Goal: Task Accomplishment & Management: Manage account settings

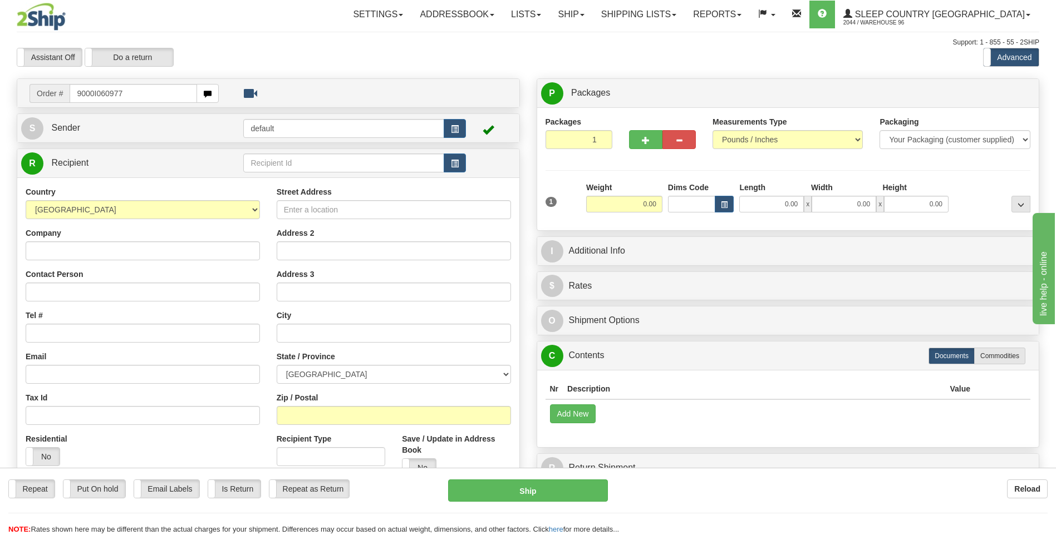
type input "9000I060977"
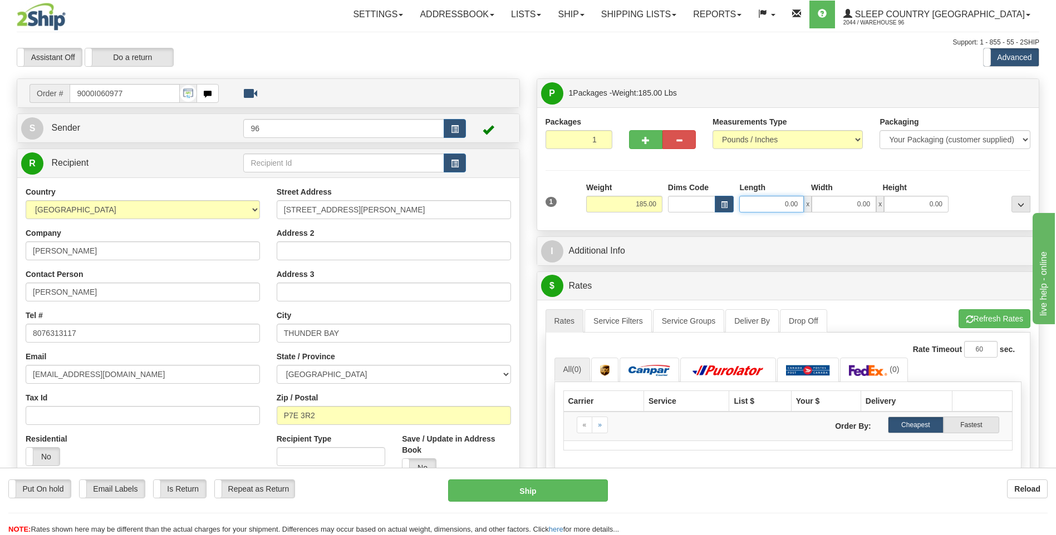
click at [799, 203] on input "0.00" at bounding box center [771, 204] width 65 height 17
type input "17.00"
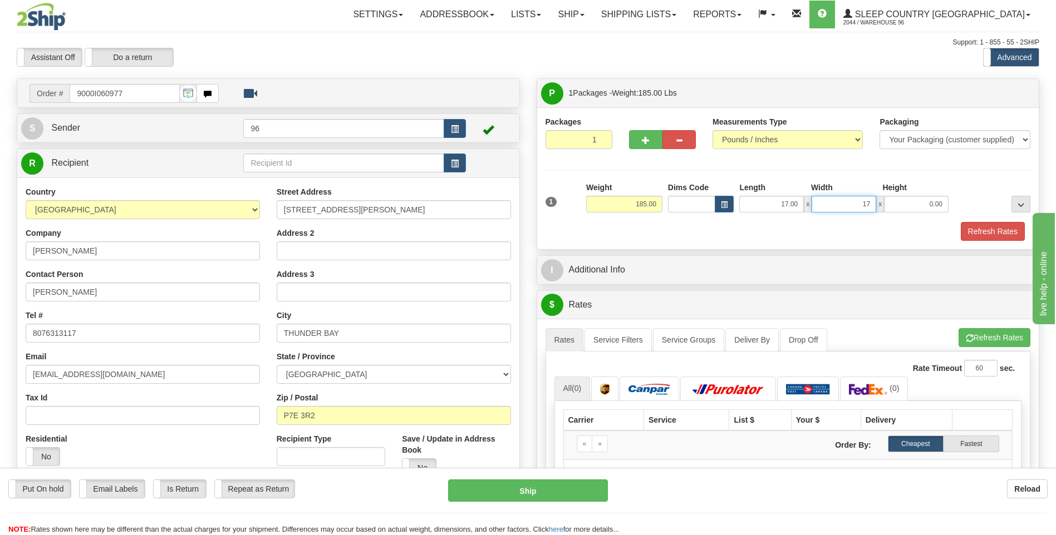
type input "17.00"
type input "42.00"
click at [989, 229] on button "Refresh Rates" at bounding box center [993, 231] width 64 height 19
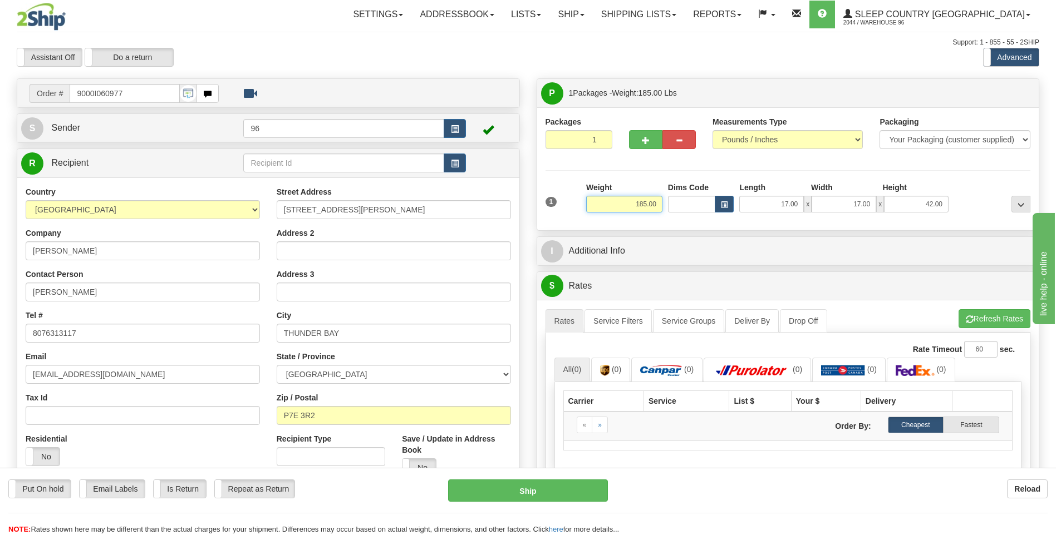
click at [648, 206] on input "185.00" at bounding box center [624, 204] width 76 height 17
click at [645, 206] on input "185.00" at bounding box center [624, 204] width 76 height 17
click at [646, 208] on input "185.00" at bounding box center [624, 204] width 76 height 17
type input "150.00"
click button "Delete" at bounding box center [0, 0] width 0 height 0
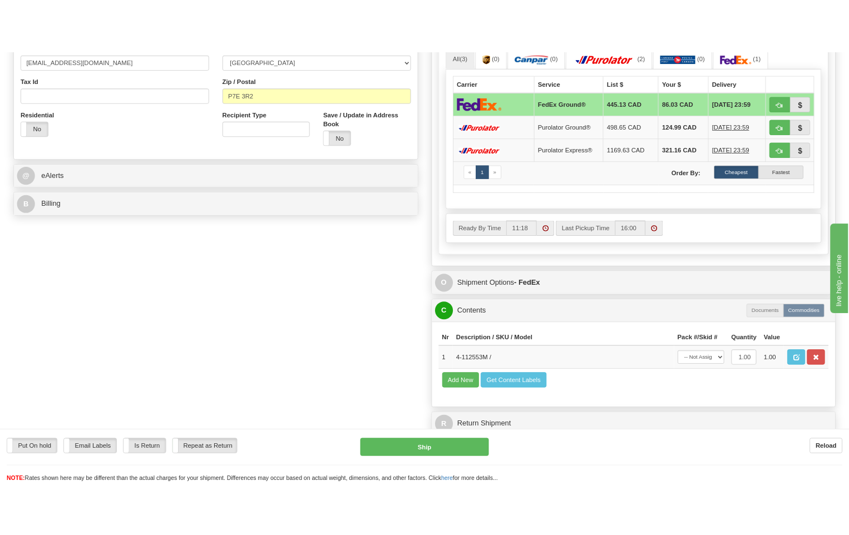
scroll to position [390, 0]
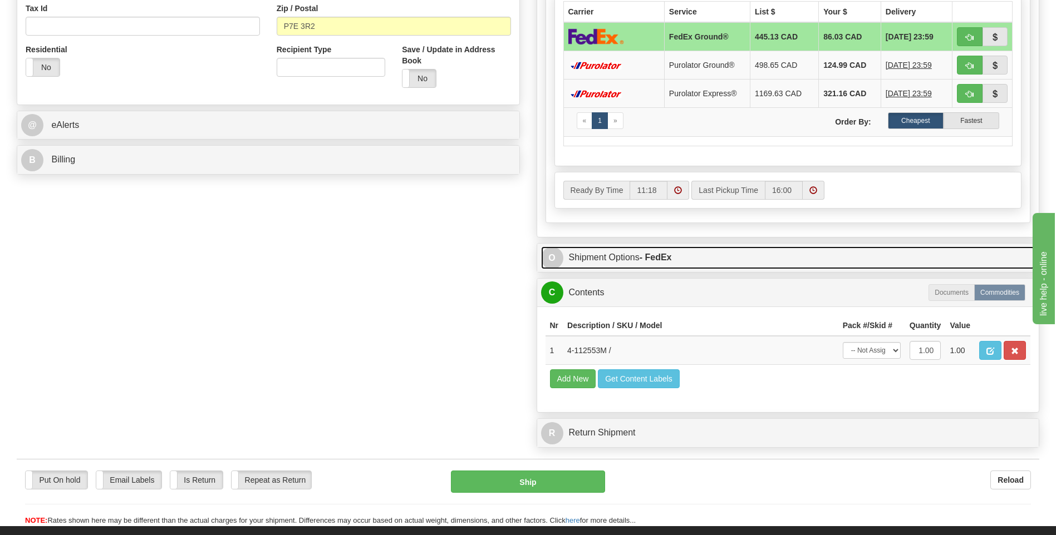
click at [660, 254] on strong "- FedEx" at bounding box center [656, 257] width 32 height 9
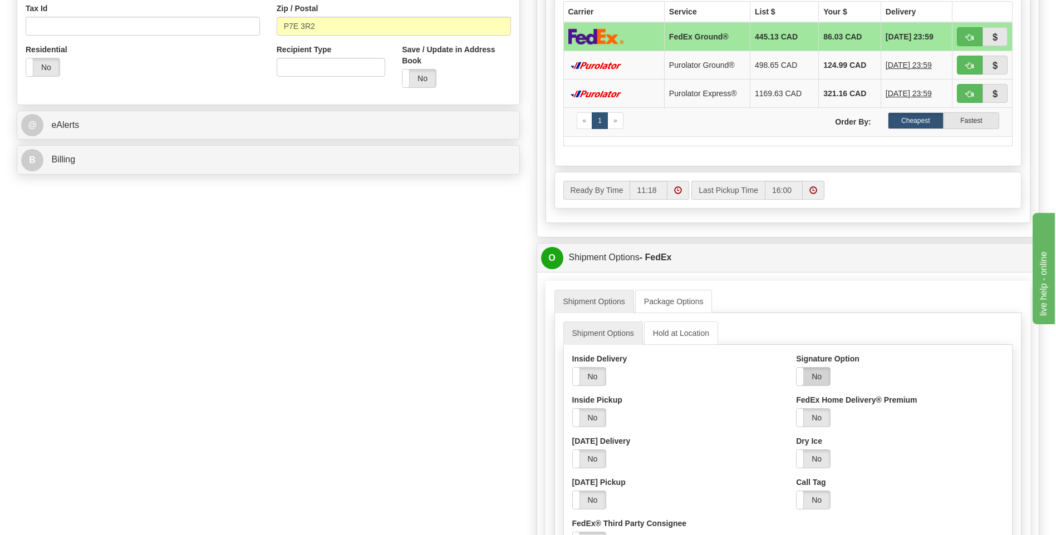
click at [822, 377] on label "No" at bounding box center [812, 377] width 33 height 18
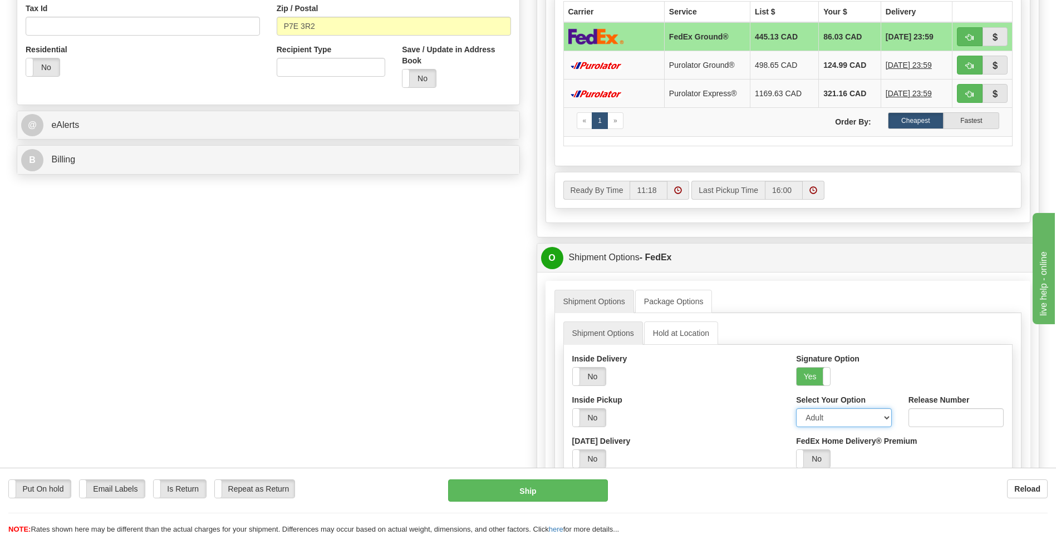
click at [829, 418] on select "Adult Direct Indirect No Signature Required Service Default" at bounding box center [843, 418] width 95 height 19
select select "2"
click at [796, 409] on select "Adult Direct Indirect No Signature Required Service Default" at bounding box center [843, 418] width 95 height 19
click at [553, 492] on button "Ship" at bounding box center [527, 491] width 159 height 22
type input "92"
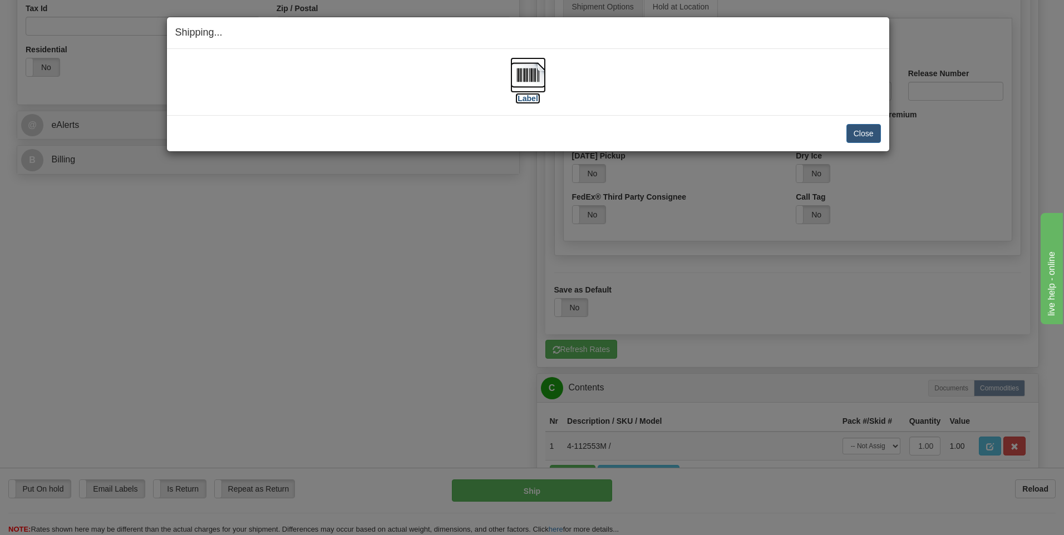
click at [531, 74] on img at bounding box center [528, 75] width 36 height 36
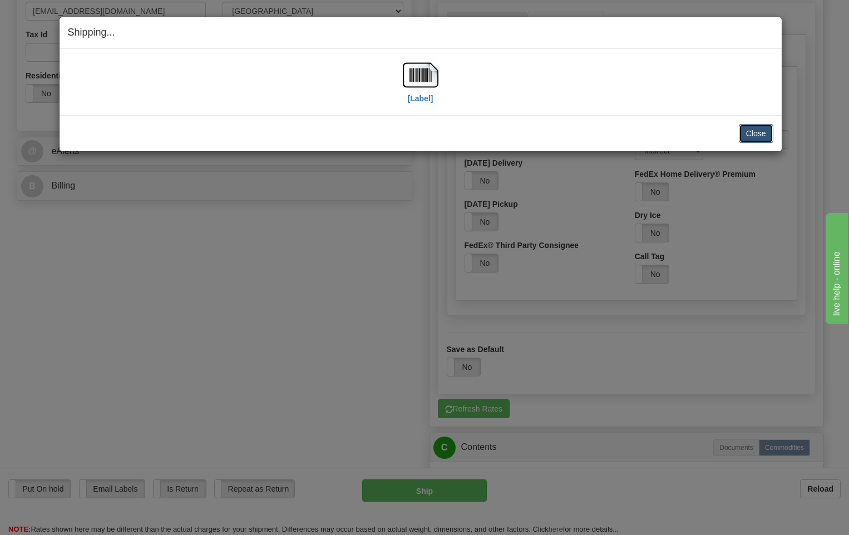
click at [749, 127] on button "Close" at bounding box center [756, 133] width 35 height 19
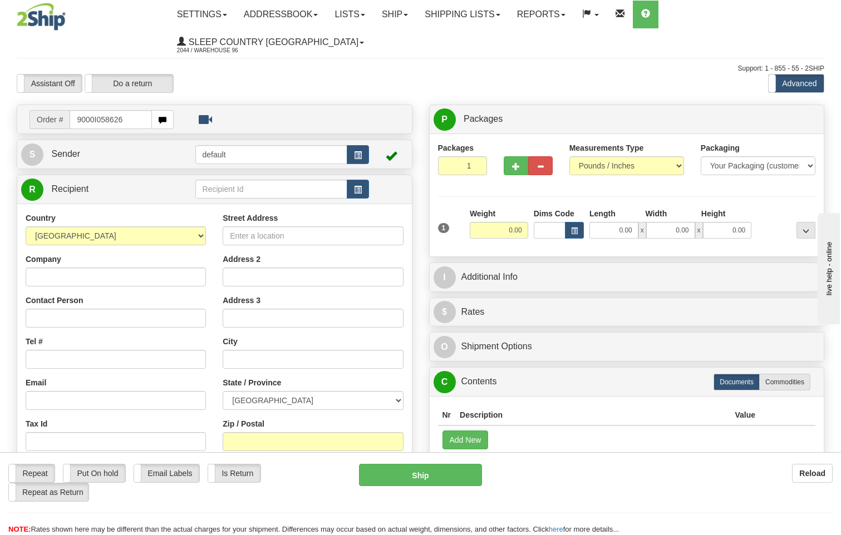
type input "9000I058626"
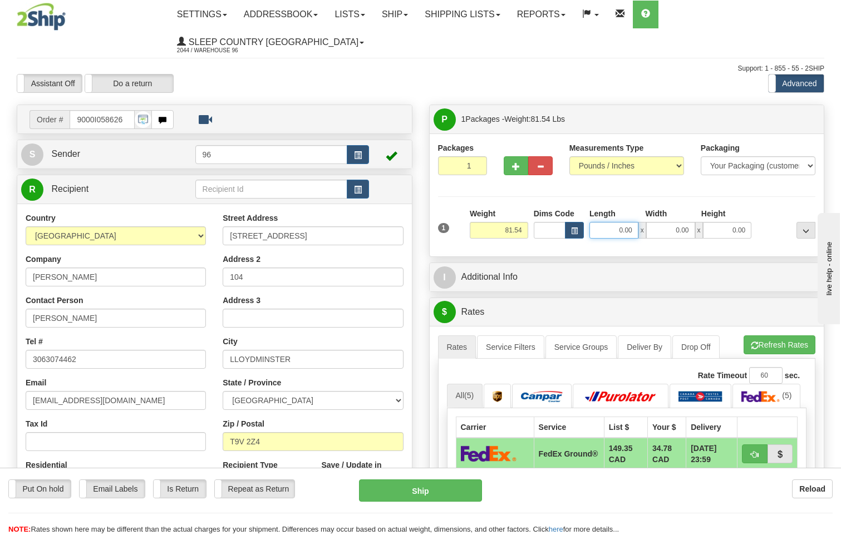
click at [637, 222] on input "0.00" at bounding box center [613, 230] width 49 height 17
type input "2"
type input "0.00"
type input "2"
click at [477, 156] on input "2" at bounding box center [462, 165] width 49 height 19
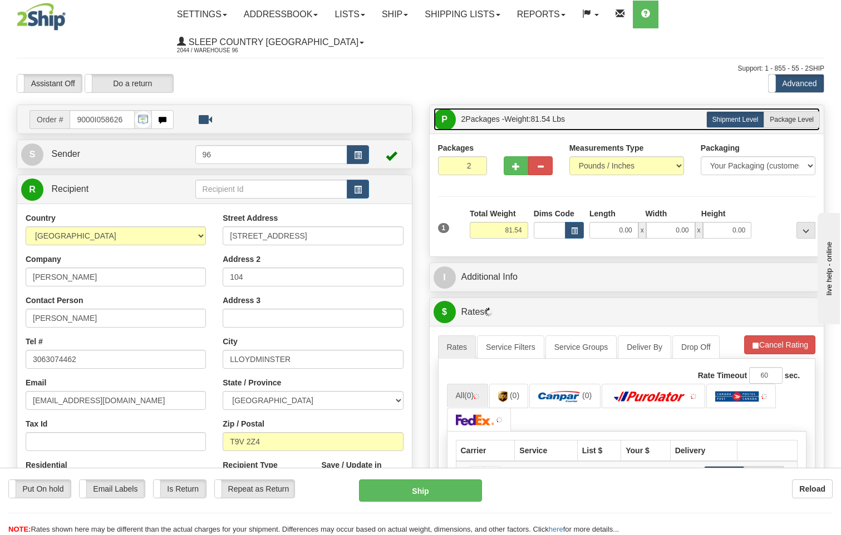
click at [797, 108] on link "P Packages 2 Packages - Weight: 81.54 Lbs" at bounding box center [627, 119] width 387 height 23
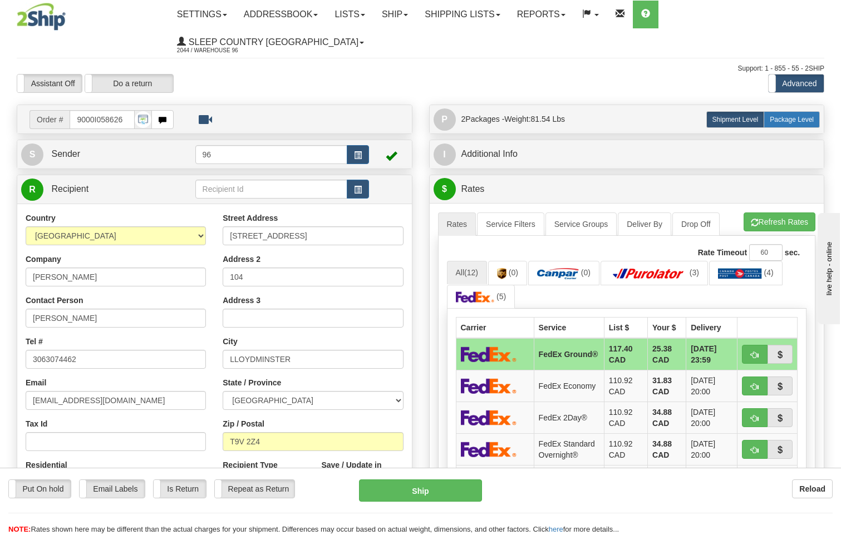
click at [795, 116] on span "Package Level" at bounding box center [792, 120] width 44 height 8
radio input "true"
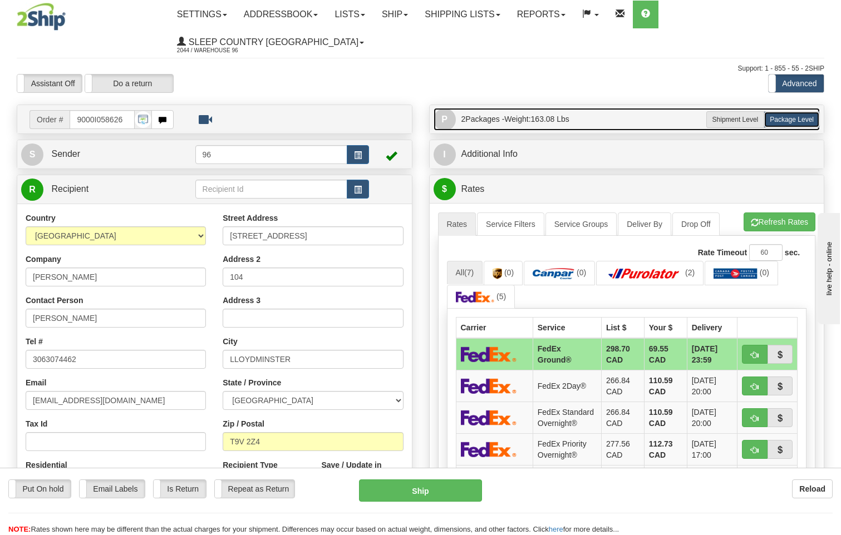
click at [607, 108] on link "P Packages 2 Packages - Weight: 163.08 Lbs" at bounding box center [627, 119] width 387 height 23
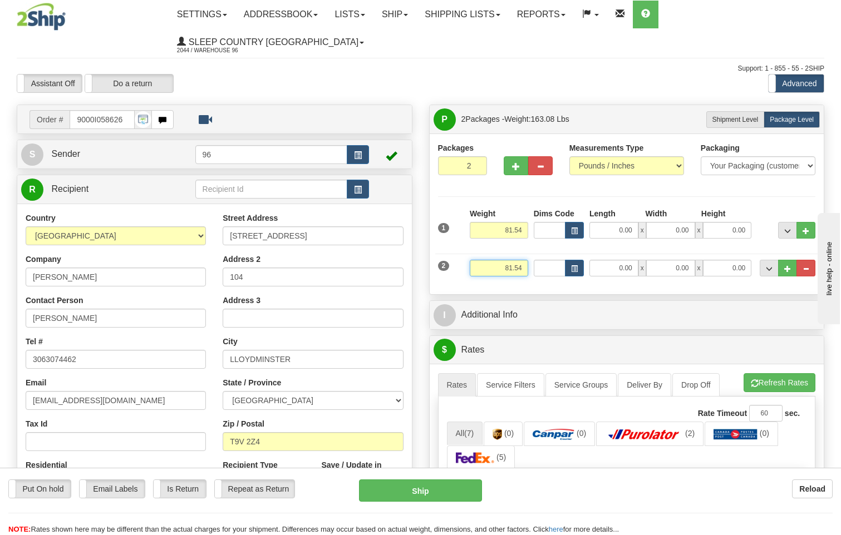
click at [525, 260] on input "81.54" at bounding box center [499, 268] width 58 height 17
type input "8"
type input "5.00"
click at [637, 222] on input "0.00" at bounding box center [613, 230] width 49 height 17
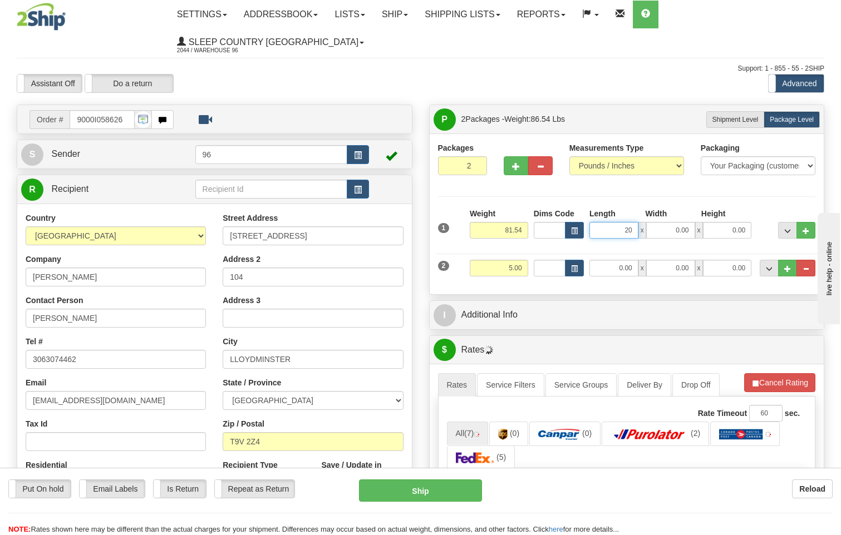
type input "20.00"
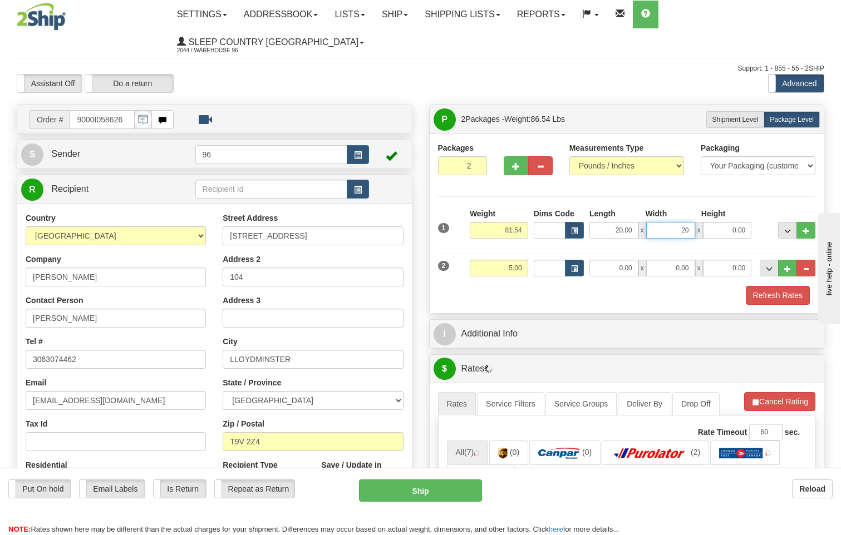
type input "20.00"
type input "42.00"
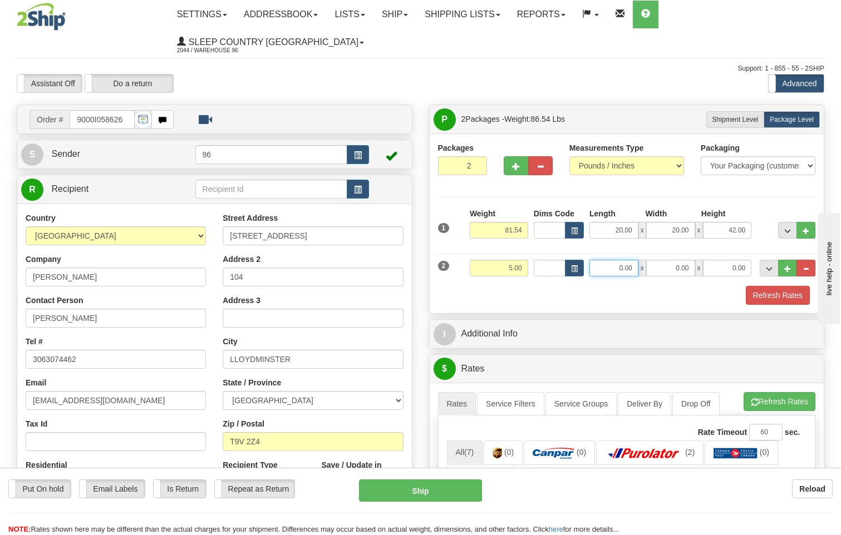
click at [636, 260] on input "0.00" at bounding box center [613, 268] width 49 height 17
type input "13.00"
type input "11.00"
type input "3.00"
click at [784, 286] on button "Refresh Rates" at bounding box center [778, 295] width 64 height 19
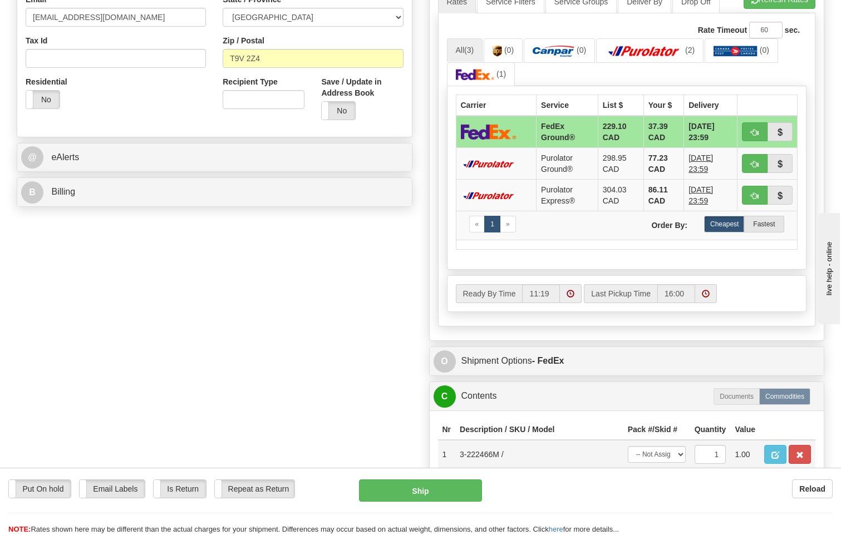
scroll to position [445, 0]
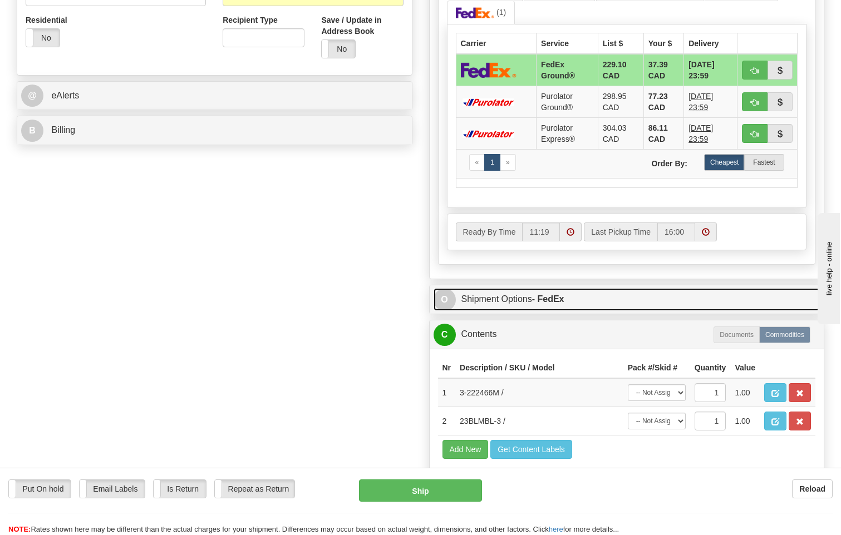
click at [557, 294] on strong "- FedEx" at bounding box center [548, 298] width 32 height 9
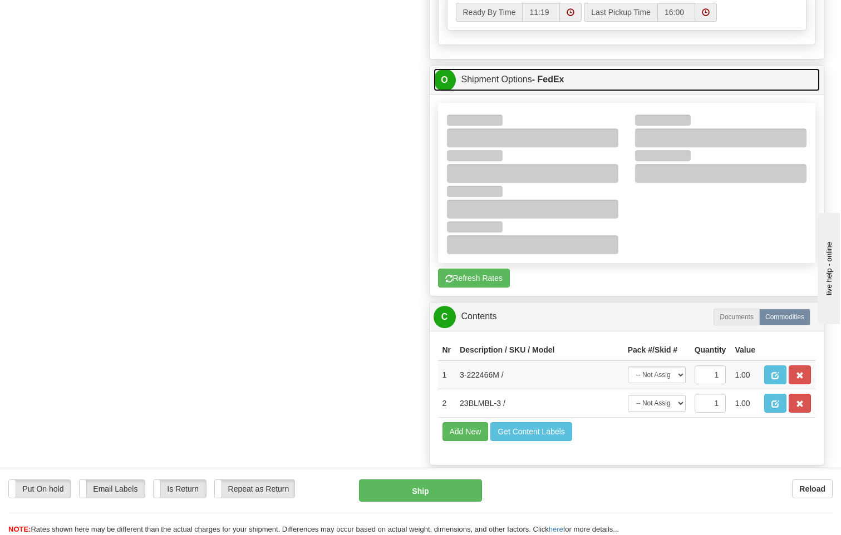
scroll to position [668, 0]
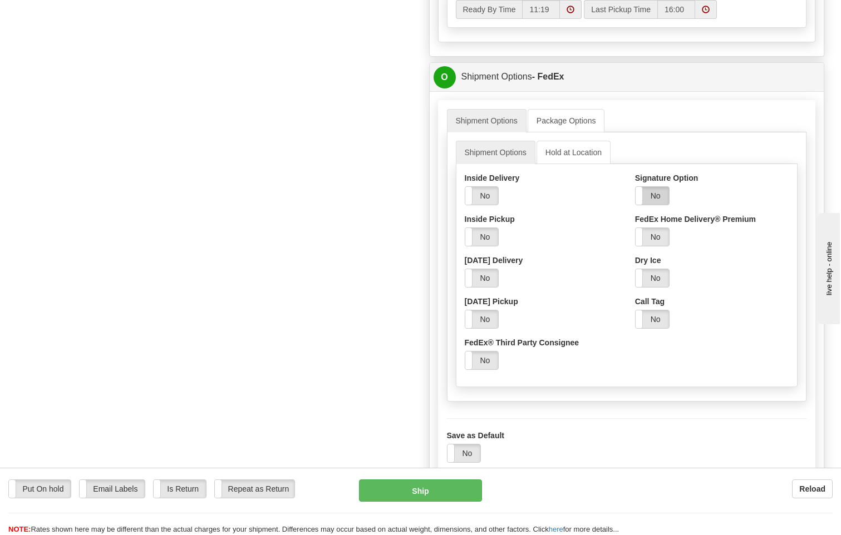
click at [664, 187] on label "No" at bounding box center [652, 196] width 33 height 18
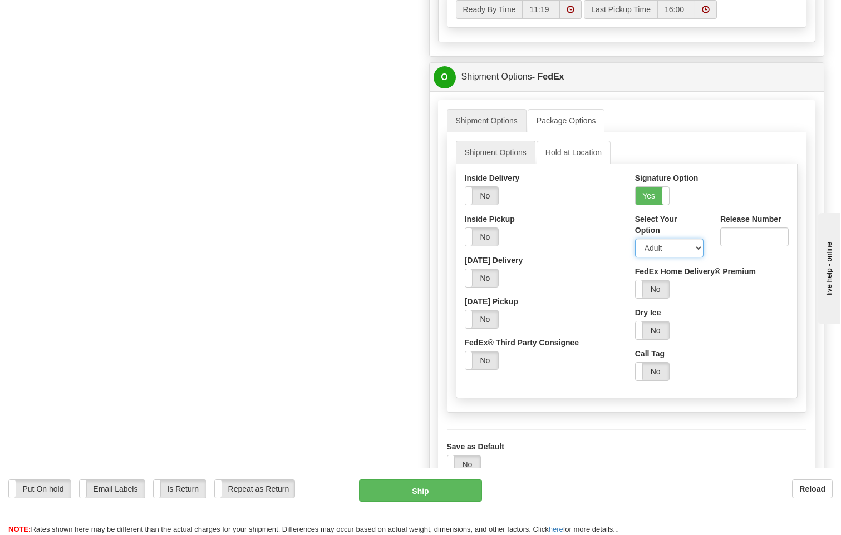
click at [671, 239] on select "Adult Direct Indirect No Signature Required Service Default" at bounding box center [669, 248] width 68 height 19
select select "2"
click at [635, 239] on select "Adult Direct Indirect No Signature Required Service Default" at bounding box center [669, 248] width 68 height 19
click at [425, 488] on button "Ship" at bounding box center [421, 491] width 124 height 22
type input "92"
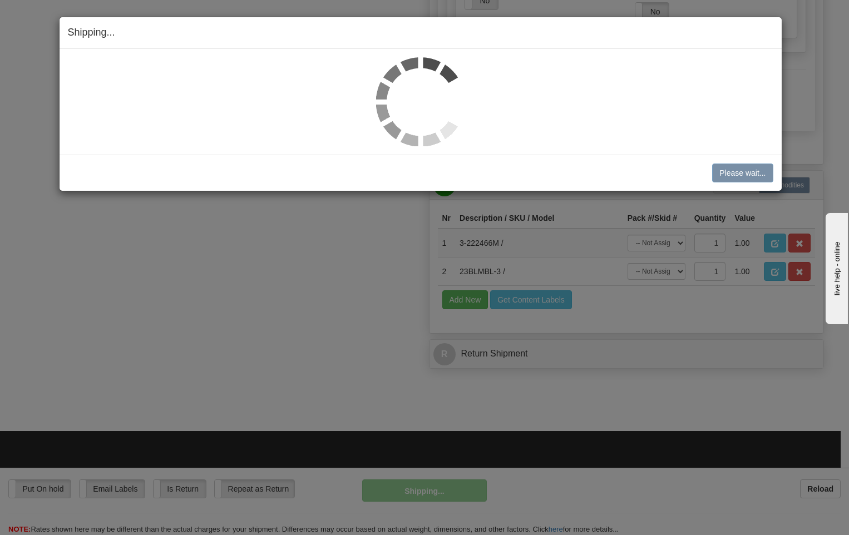
scroll to position [672, 0]
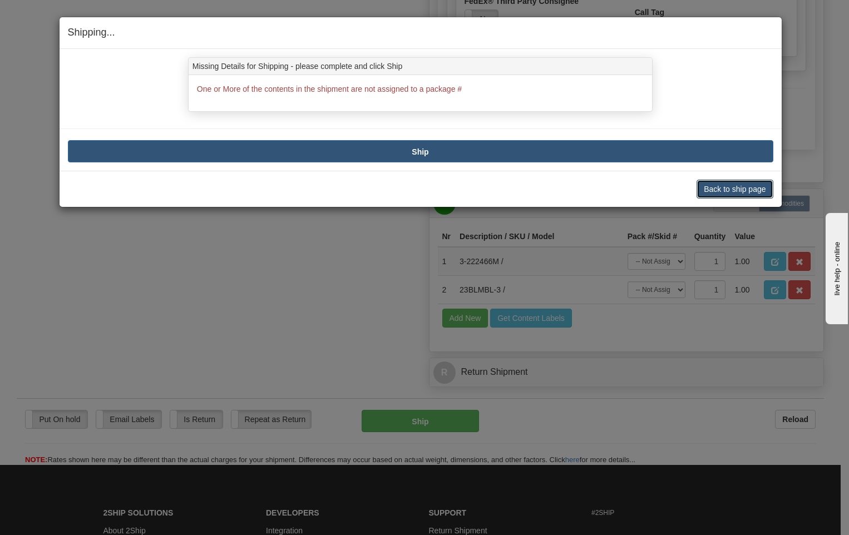
click at [744, 189] on button "Back to ship page" at bounding box center [735, 189] width 76 height 19
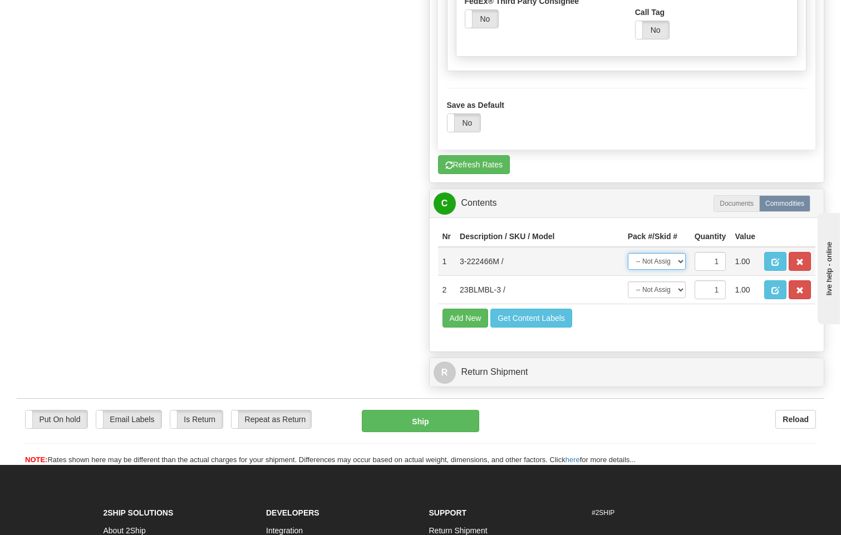
click at [677, 253] on select "-- Not Assigned -- Package 1 Package 2" at bounding box center [657, 261] width 58 height 17
select select "0"
click at [628, 253] on select "-- Not Assigned -- Package 1 Package 2" at bounding box center [657, 261] width 58 height 17
click at [671, 282] on select "-- Not Assigned -- Package 1 Package 2" at bounding box center [657, 290] width 58 height 17
select select "1"
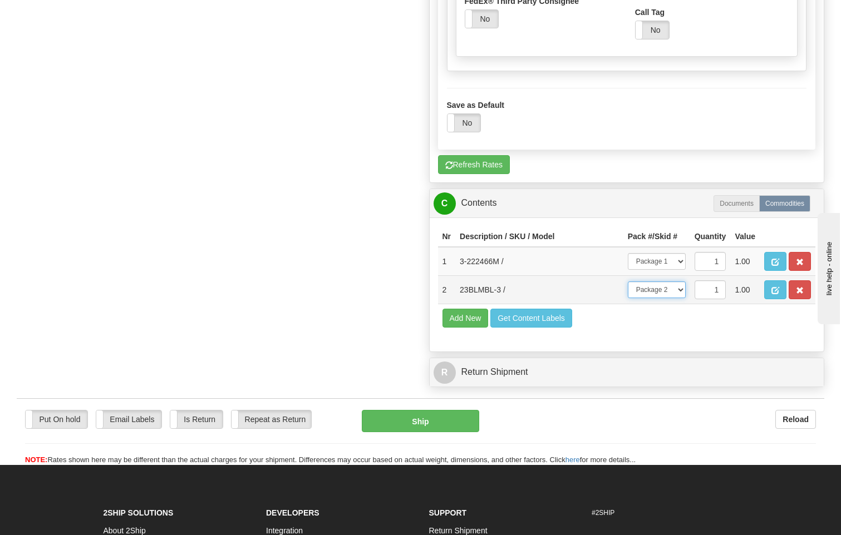
click at [628, 282] on select "-- Not Assigned -- Package 1 Package 2" at bounding box center [657, 290] width 58 height 17
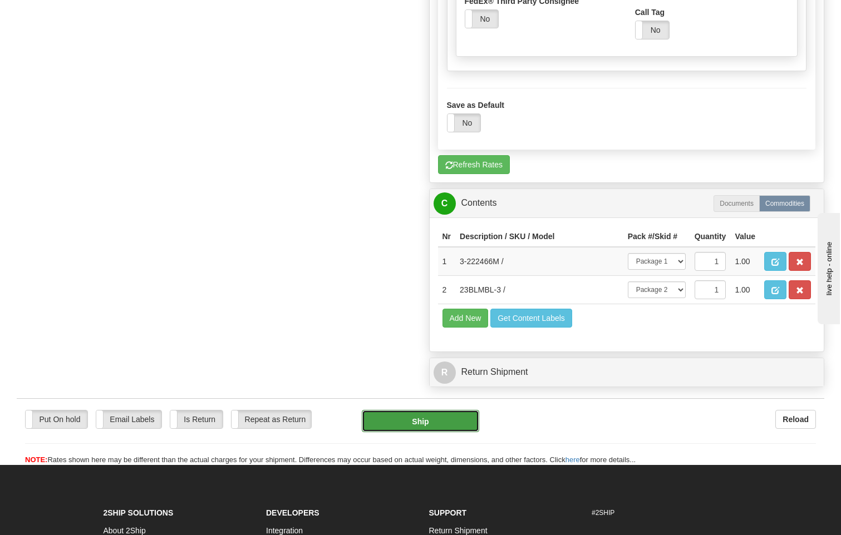
click at [425, 410] on button "Ship" at bounding box center [421, 421] width 118 height 22
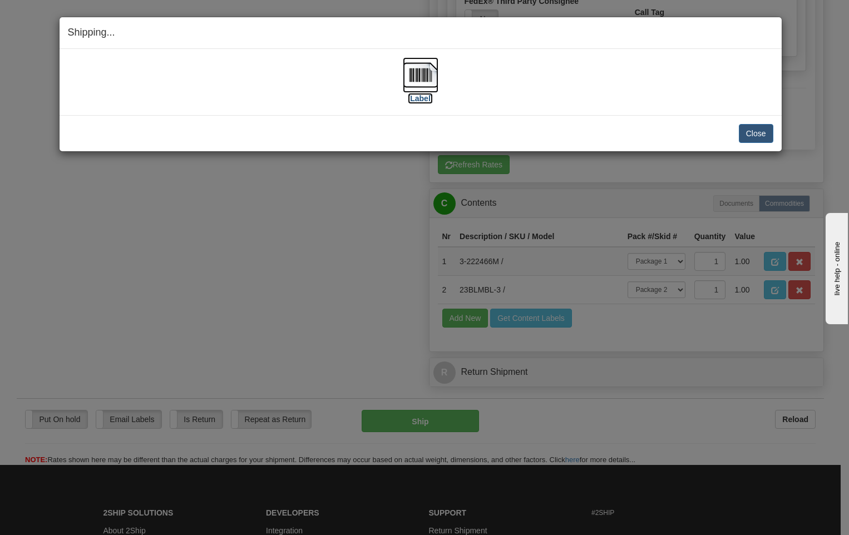
click at [418, 71] on img at bounding box center [421, 75] width 36 height 36
click at [761, 136] on button "Close" at bounding box center [756, 133] width 35 height 19
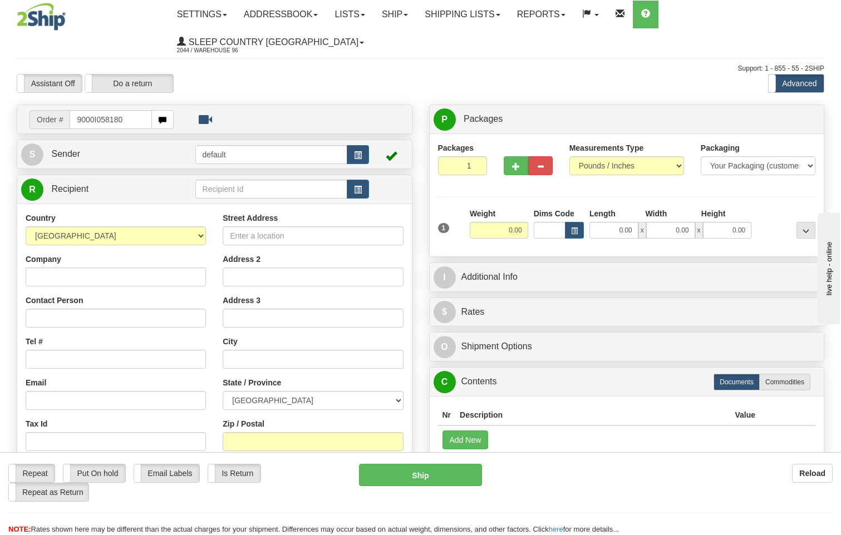
type input "9000I058180"
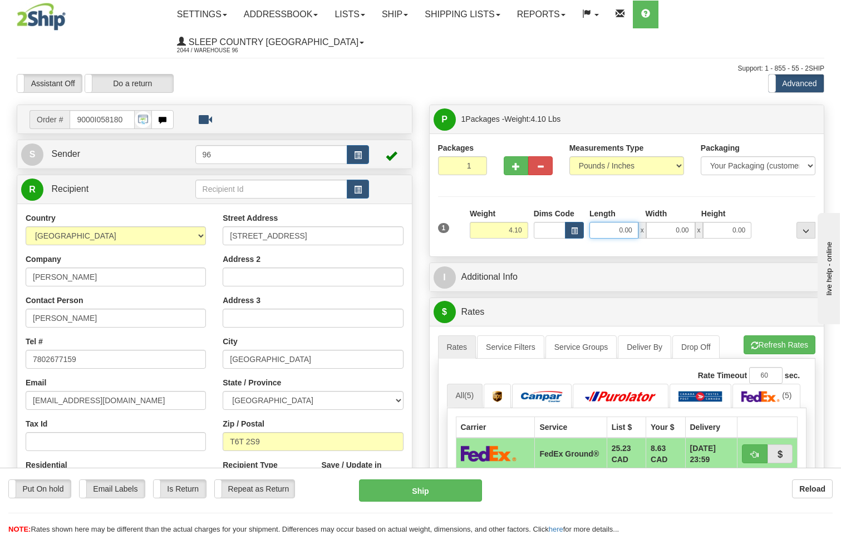
click at [636, 222] on input "0.00" at bounding box center [613, 230] width 49 height 17
type input "11.00"
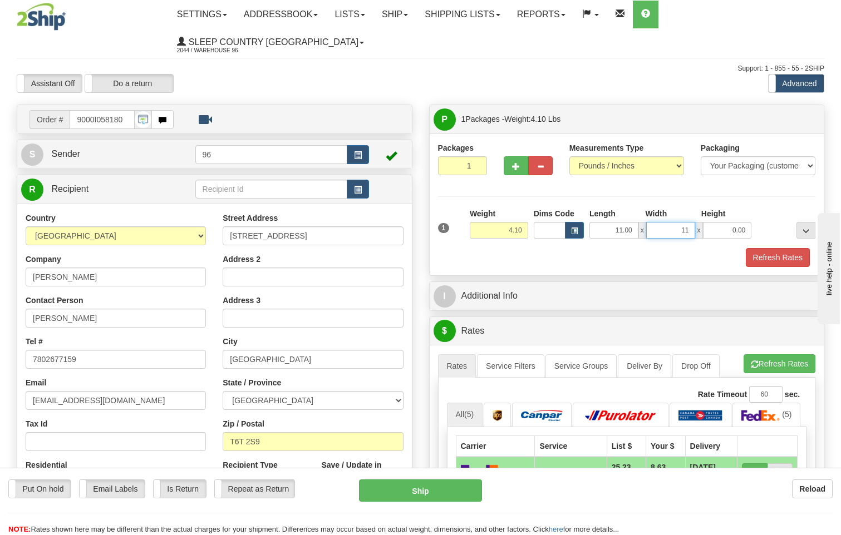
type input "11.00"
type input "5.00"
click at [755, 248] on button "Refresh Rates" at bounding box center [778, 257] width 64 height 19
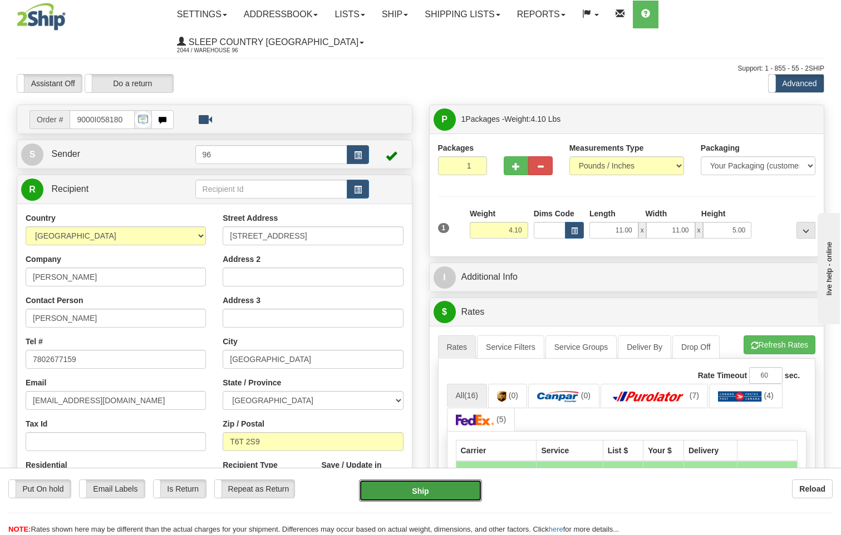
click at [397, 489] on button "Ship" at bounding box center [421, 491] width 124 height 22
type input "DOM.EP"
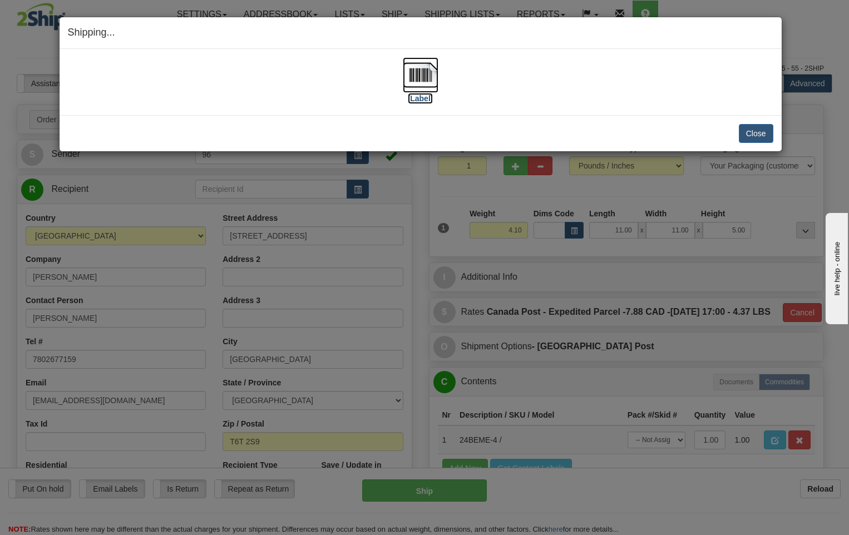
click at [425, 78] on img at bounding box center [421, 75] width 36 height 36
click at [753, 134] on button "Close" at bounding box center [756, 133] width 35 height 19
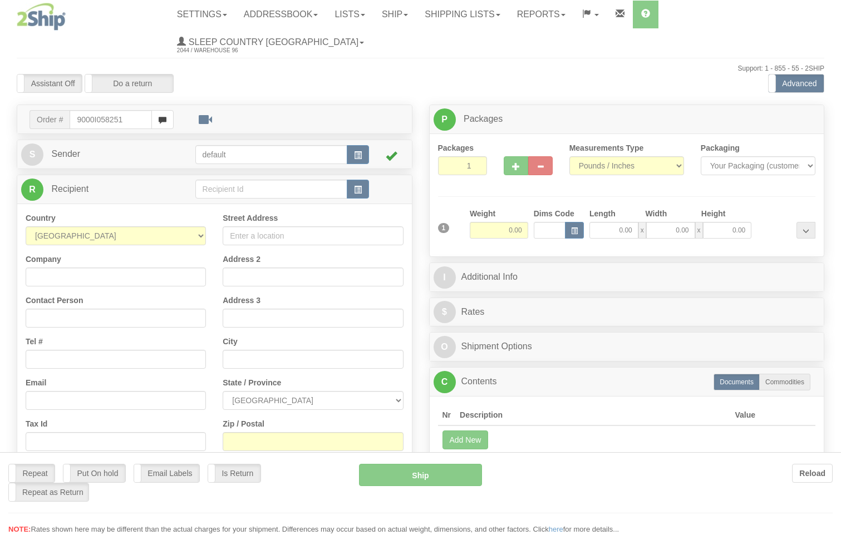
type input "9000I058251"
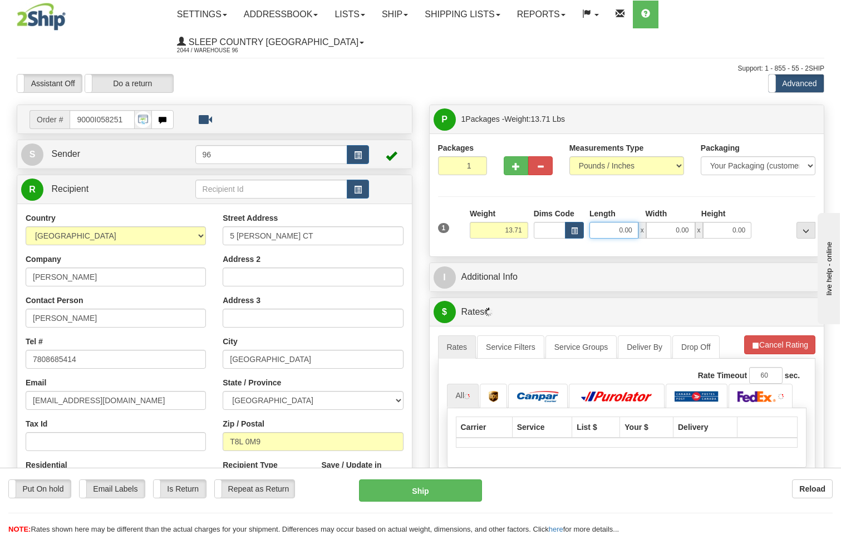
click at [635, 222] on input "0.00" at bounding box center [613, 230] width 49 height 17
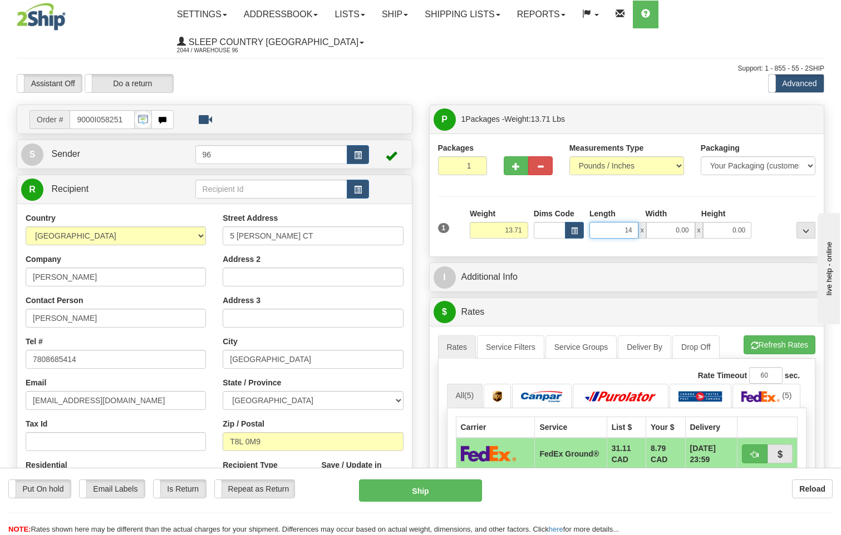
type input "14.00"
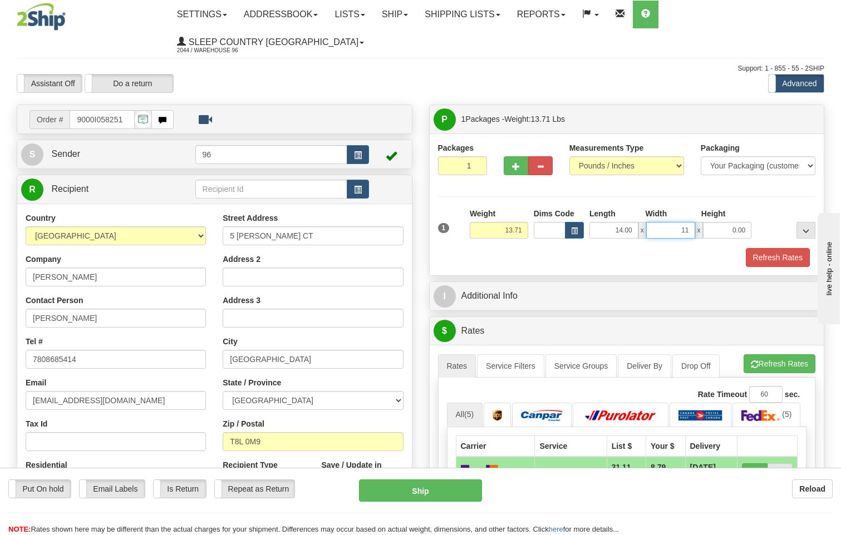
type input "11.00"
type input "8.00"
drag, startPoint x: 770, startPoint y: 243, endPoint x: 774, endPoint y: 238, distance: 6.7
click at [770, 243] on div "Packages 1 1 Measurements Type" at bounding box center [627, 205] width 395 height 142
click at [774, 248] on button "Refresh Rates" at bounding box center [778, 257] width 64 height 19
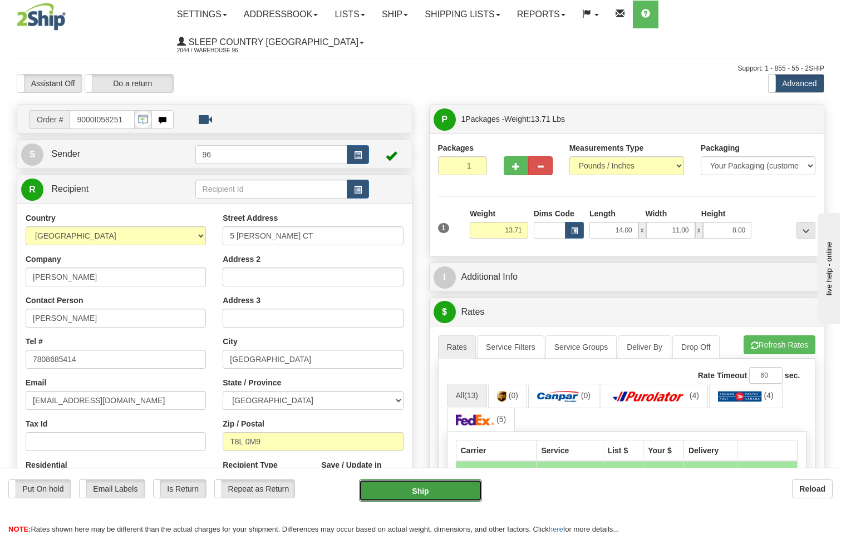
click at [443, 492] on button "Ship" at bounding box center [421, 491] width 124 height 22
type input "92"
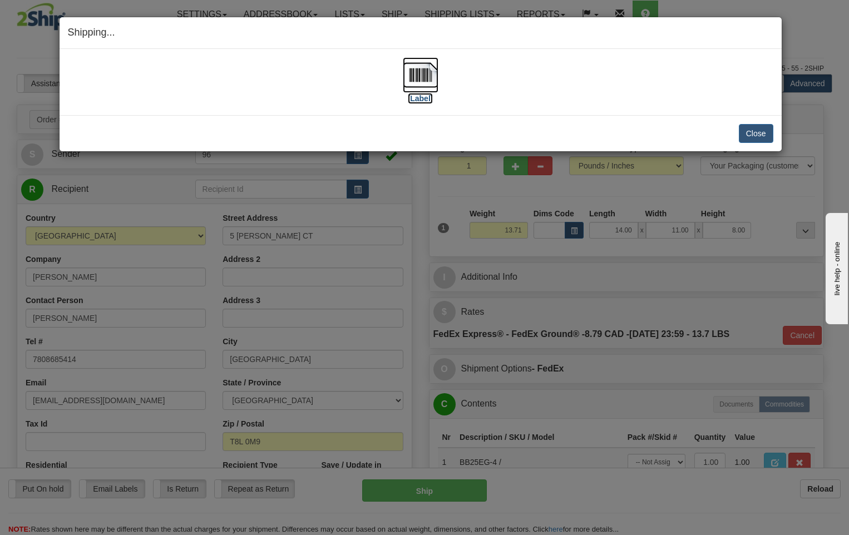
click at [421, 78] on img at bounding box center [421, 75] width 36 height 36
click at [757, 136] on button "Close" at bounding box center [756, 133] width 35 height 19
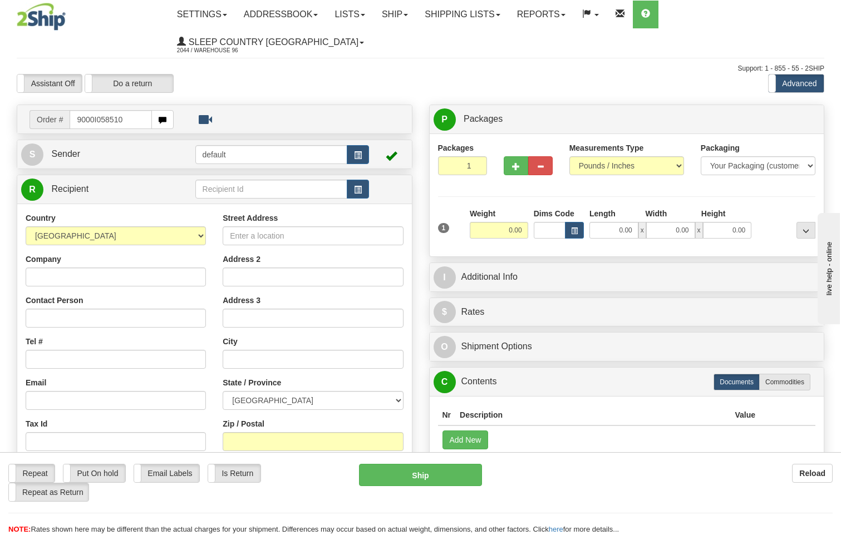
type input "9000I058510"
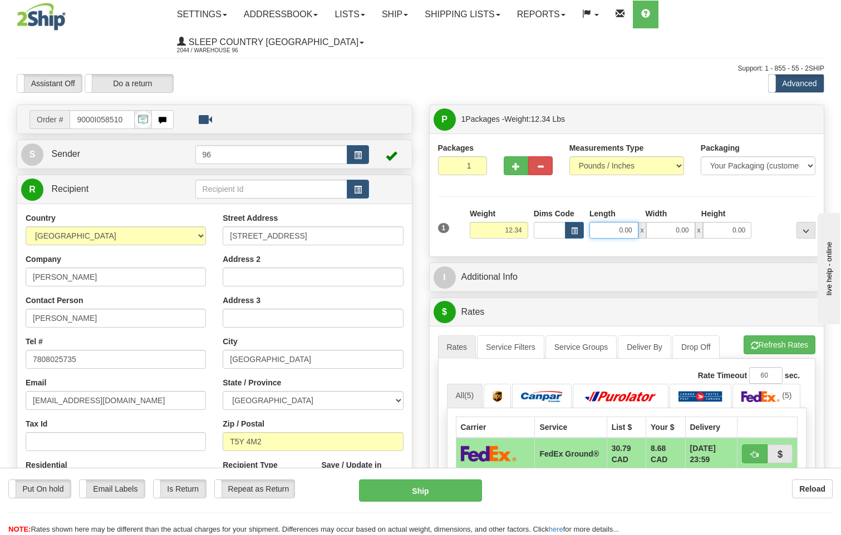
click at [635, 222] on input "0.00" at bounding box center [613, 230] width 49 height 17
type input "16.00"
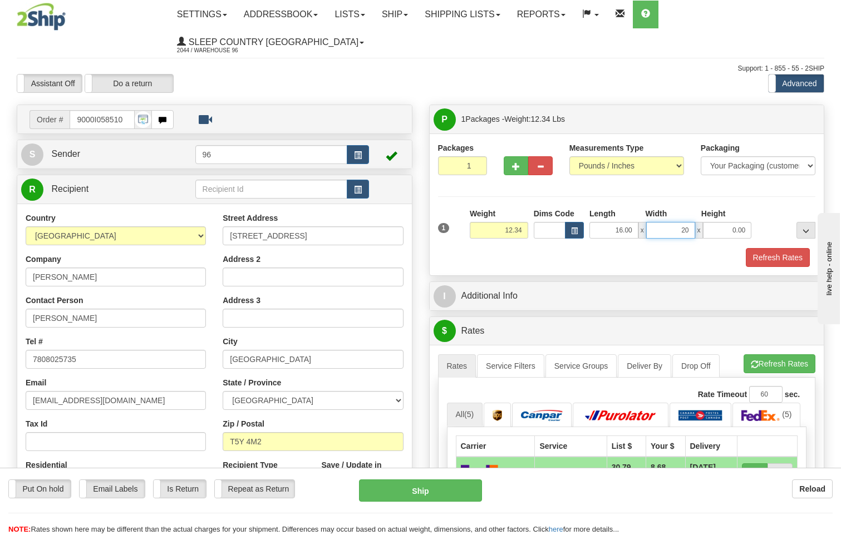
type input "20.00"
type input "11.00"
click at [782, 248] on button "Refresh Rates" at bounding box center [778, 257] width 64 height 19
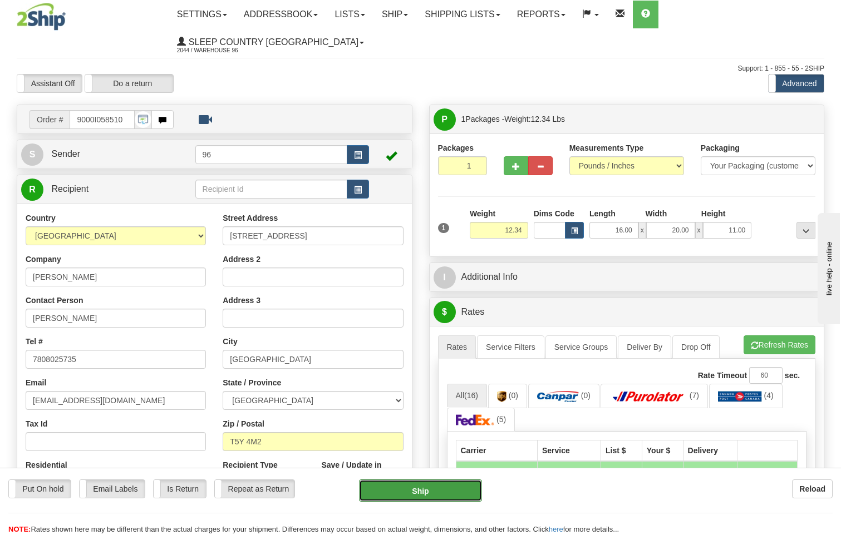
click at [429, 489] on button "Ship" at bounding box center [421, 491] width 124 height 22
type input "92"
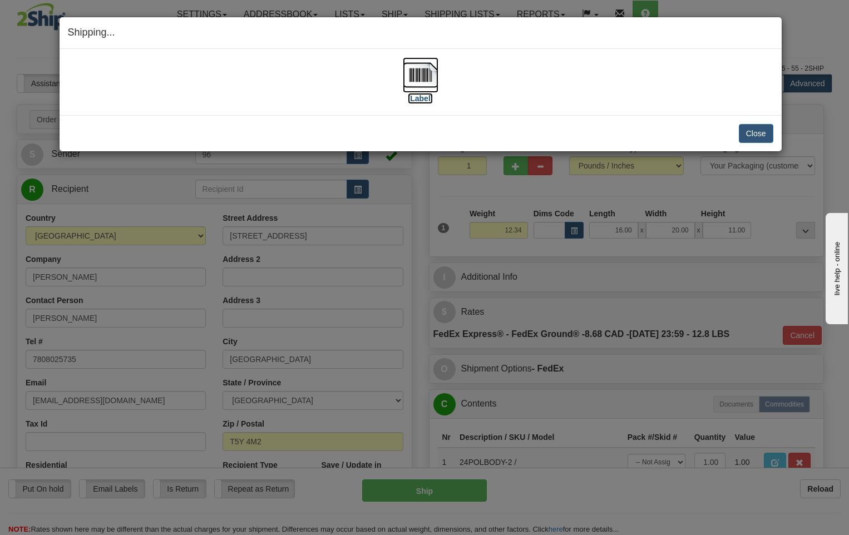
click at [419, 75] on img at bounding box center [421, 75] width 36 height 36
drag, startPoint x: 760, startPoint y: 132, endPoint x: 754, endPoint y: 134, distance: 6.5
click at [760, 132] on button "Close" at bounding box center [756, 133] width 35 height 19
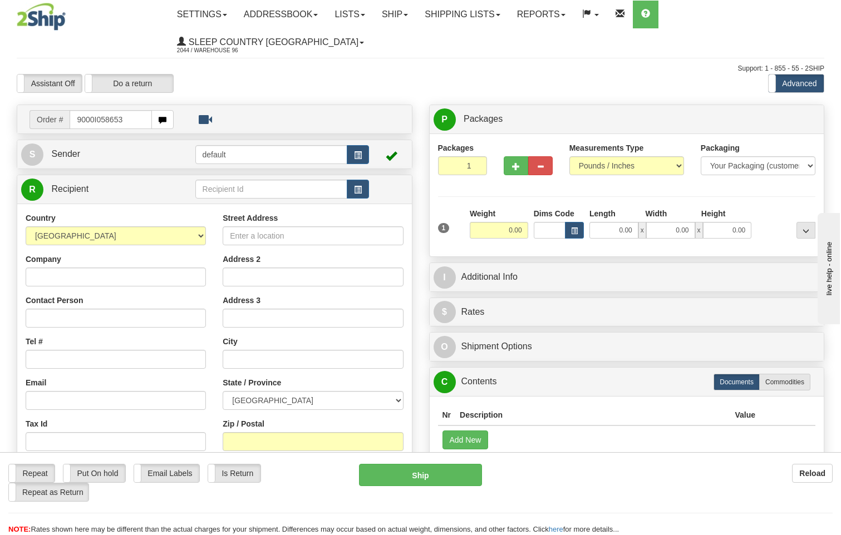
type input "9000I058653"
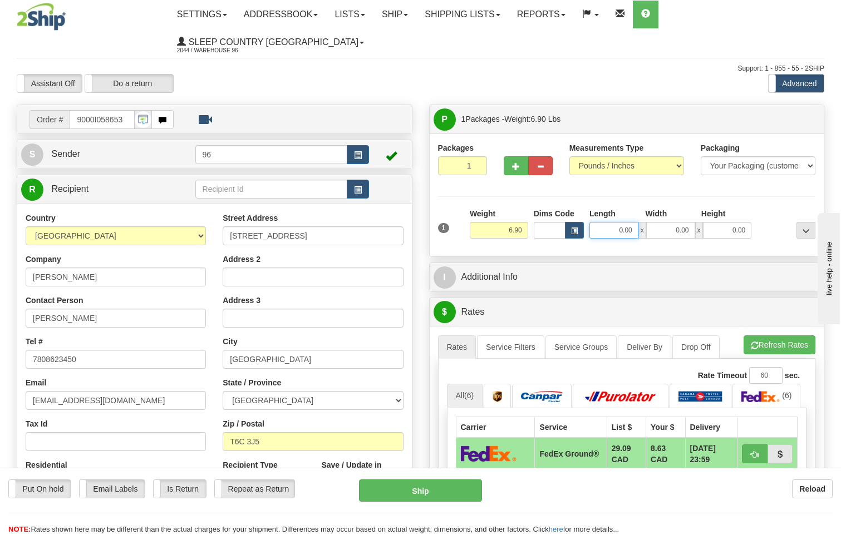
click at [637, 222] on input "0.00" at bounding box center [613, 230] width 49 height 17
type input "16.00"
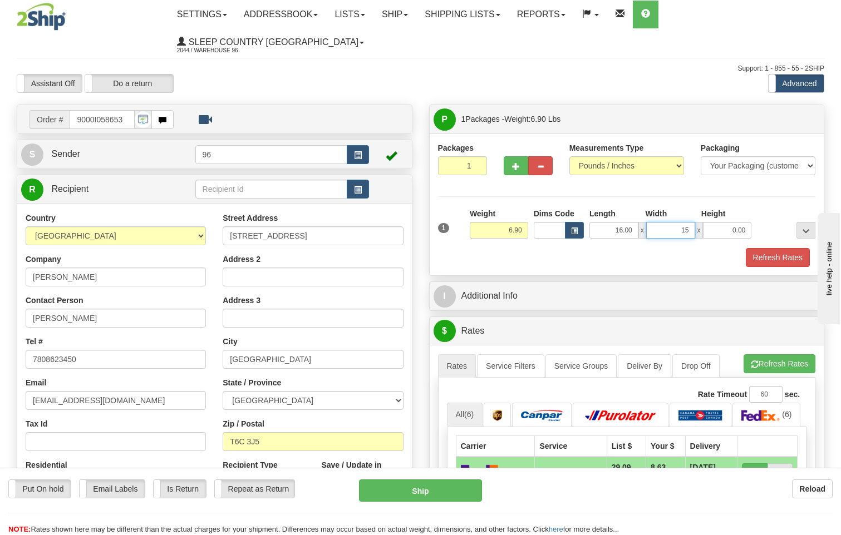
type input "15.00"
type input "7.00"
click at [773, 248] on button "Refresh Rates" at bounding box center [778, 257] width 64 height 19
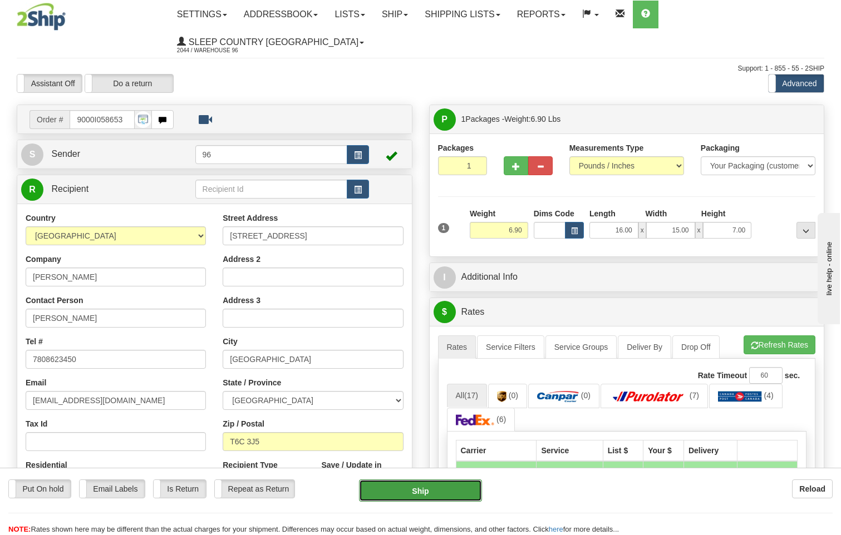
click at [400, 493] on button "Ship" at bounding box center [421, 491] width 124 height 22
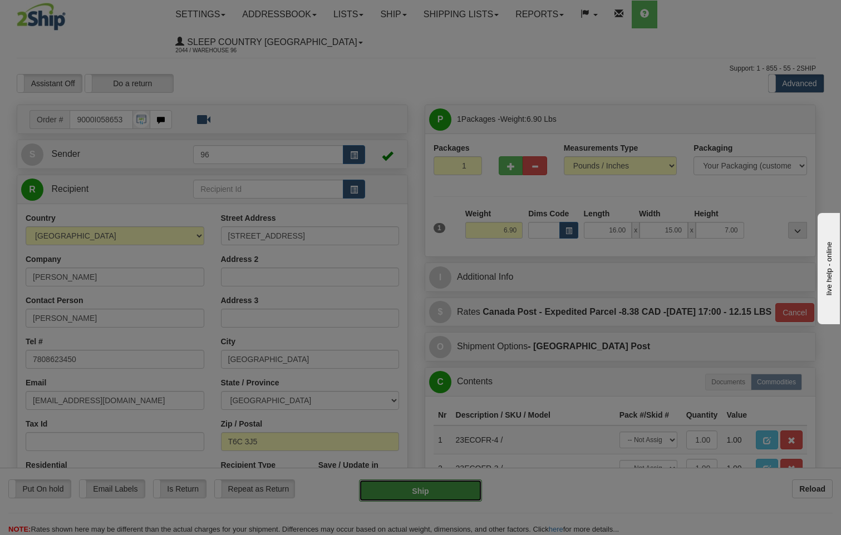
type input "DOM.EP"
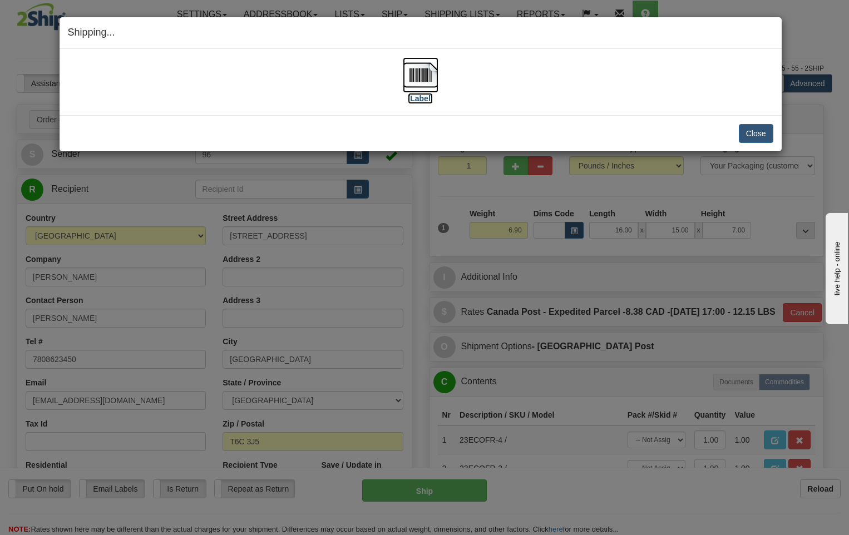
click at [430, 68] on img at bounding box center [421, 75] width 36 height 36
click at [753, 131] on button "Close" at bounding box center [756, 133] width 35 height 19
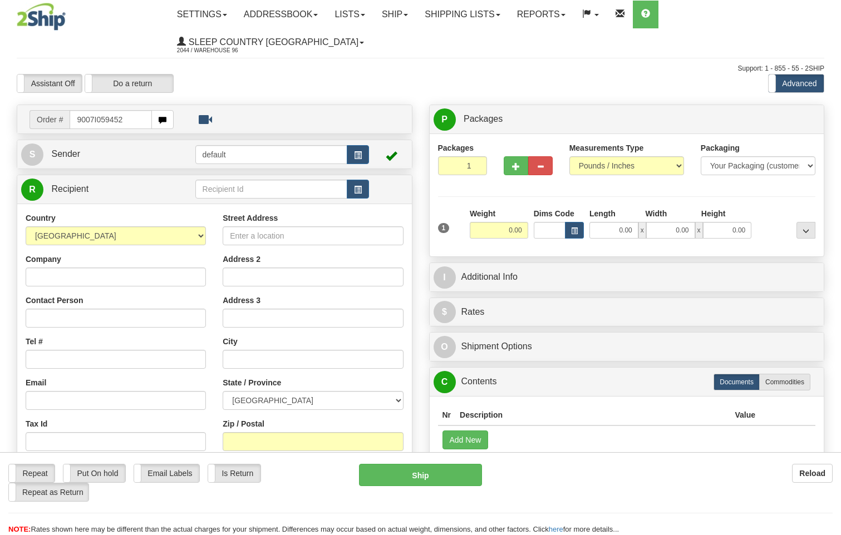
type input "9007I059452"
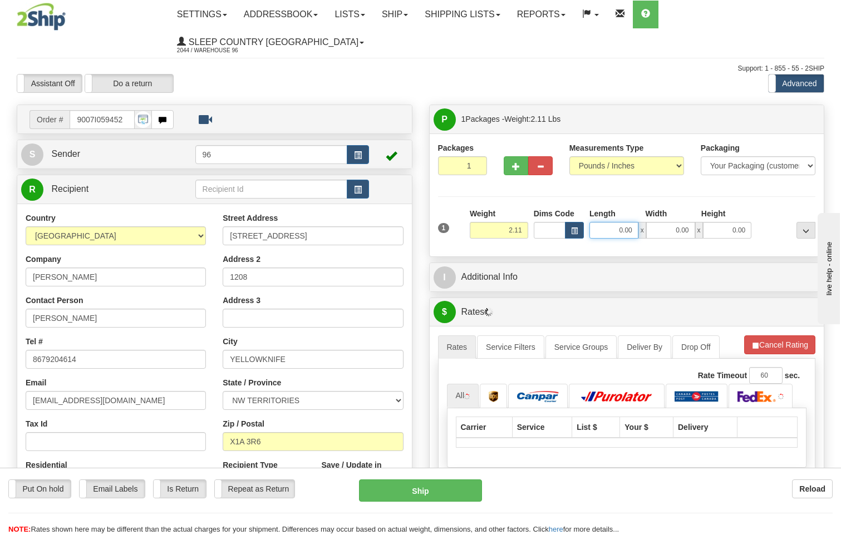
click at [635, 222] on input "0.00" at bounding box center [613, 230] width 49 height 17
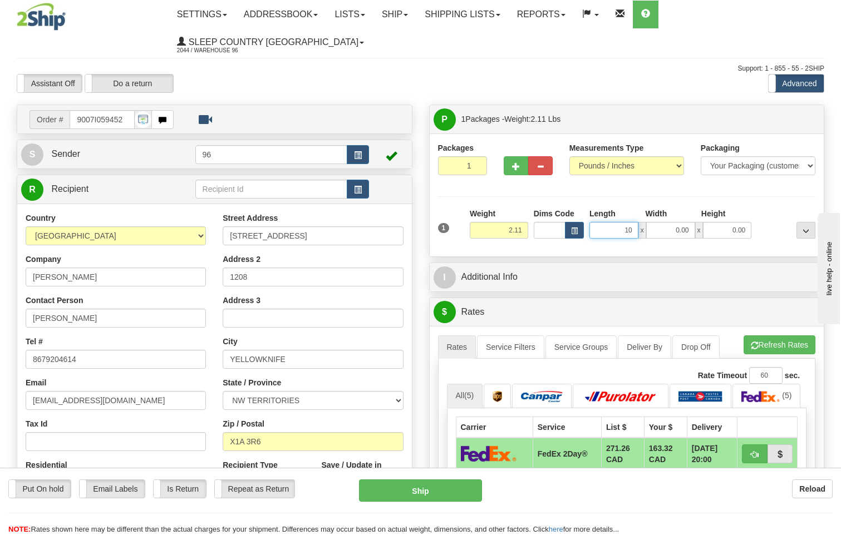
type input "10.00"
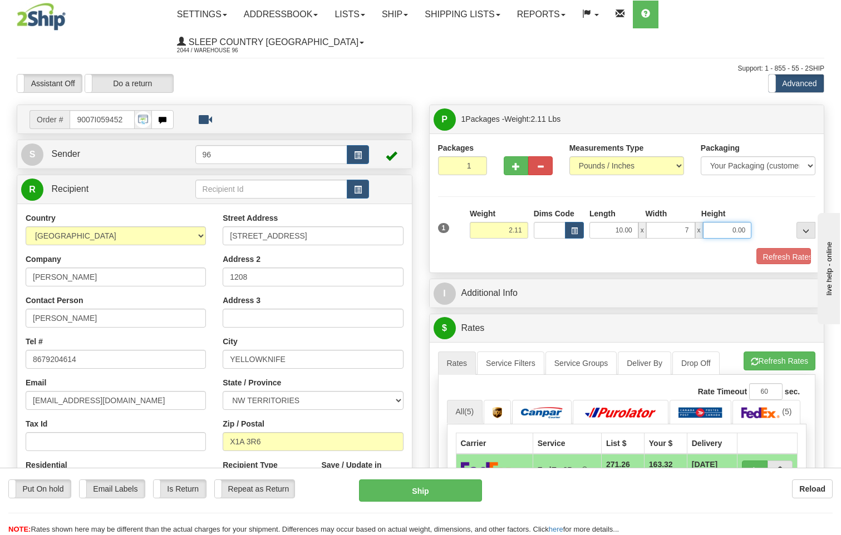
type input "7.00"
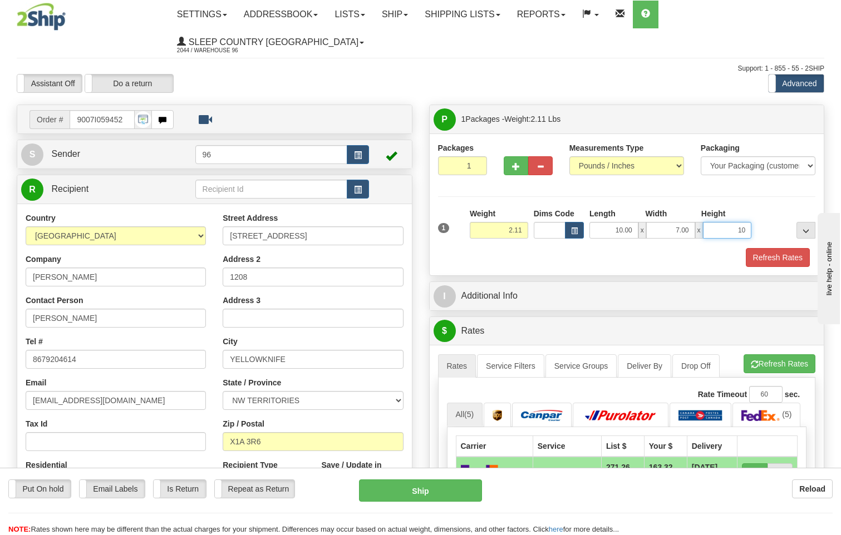
type input "10.00"
click at [794, 248] on button "Refresh Rates" at bounding box center [778, 257] width 64 height 19
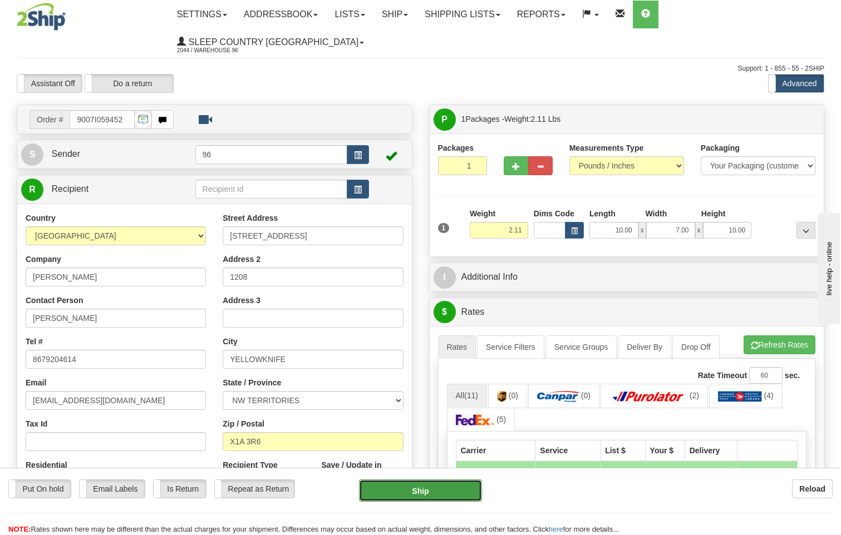
click at [450, 483] on button "Ship" at bounding box center [421, 491] width 124 height 22
type input "DOM.EP"
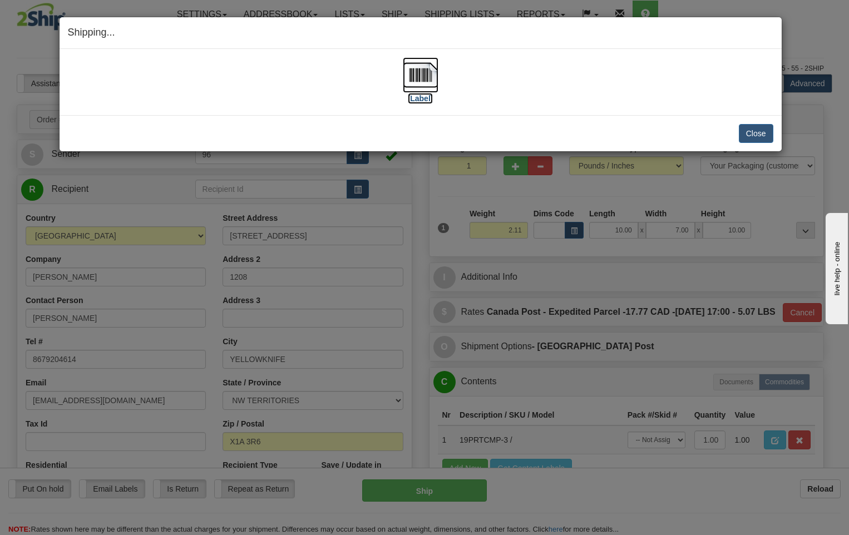
click at [423, 75] on img at bounding box center [421, 75] width 36 height 36
click at [750, 133] on button "Close" at bounding box center [756, 133] width 35 height 19
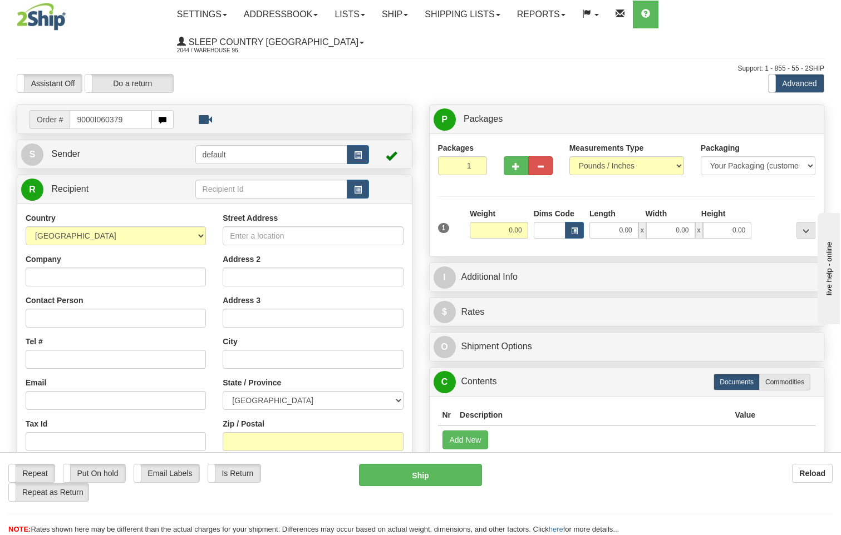
type input "9000I060379"
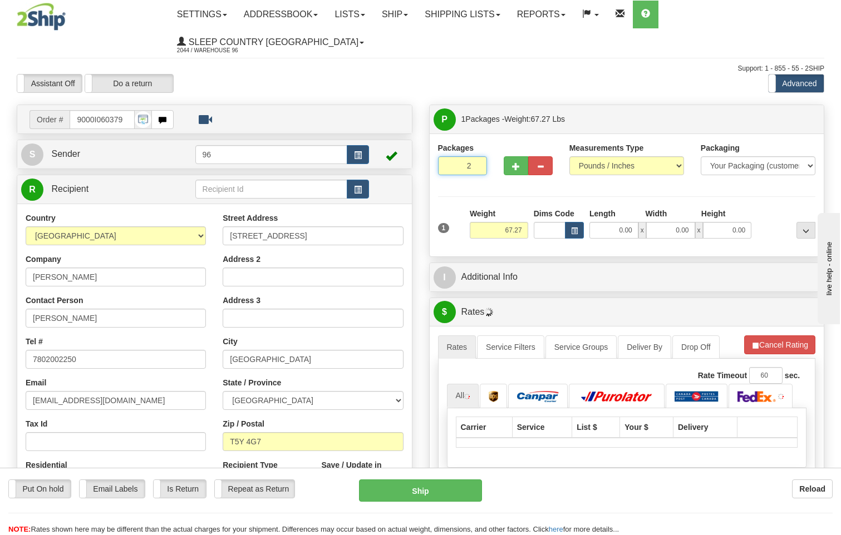
type input "2"
click at [477, 156] on input "2" at bounding box center [462, 165] width 49 height 19
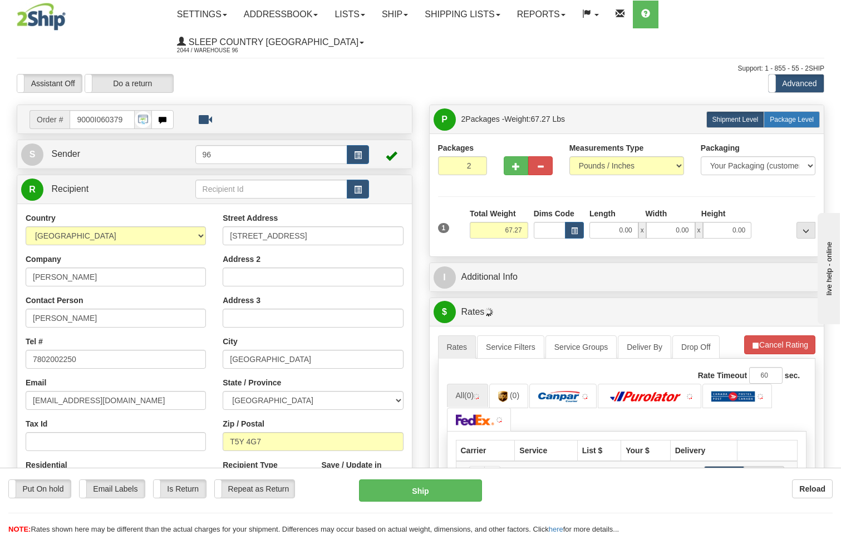
click at [785, 116] on span "Package Level" at bounding box center [792, 120] width 44 height 8
radio input "true"
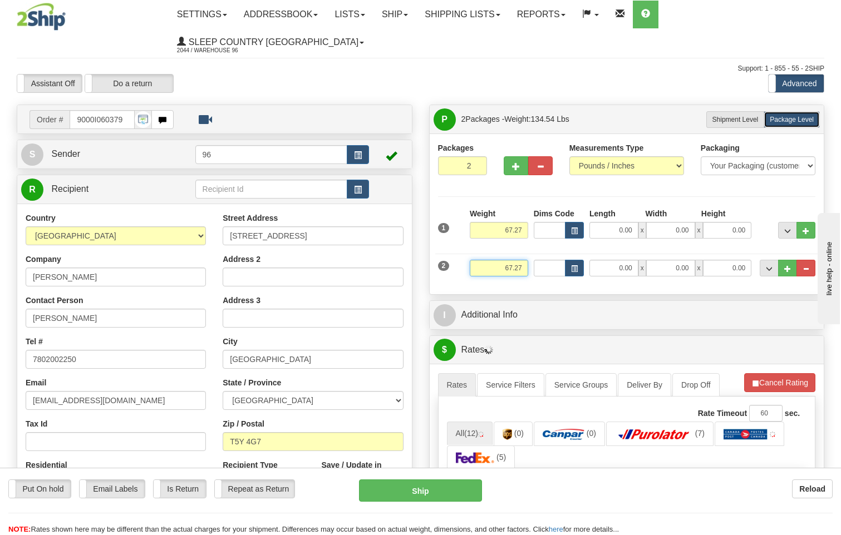
click at [525, 260] on input "67.27" at bounding box center [499, 268] width 58 height 17
type input "6"
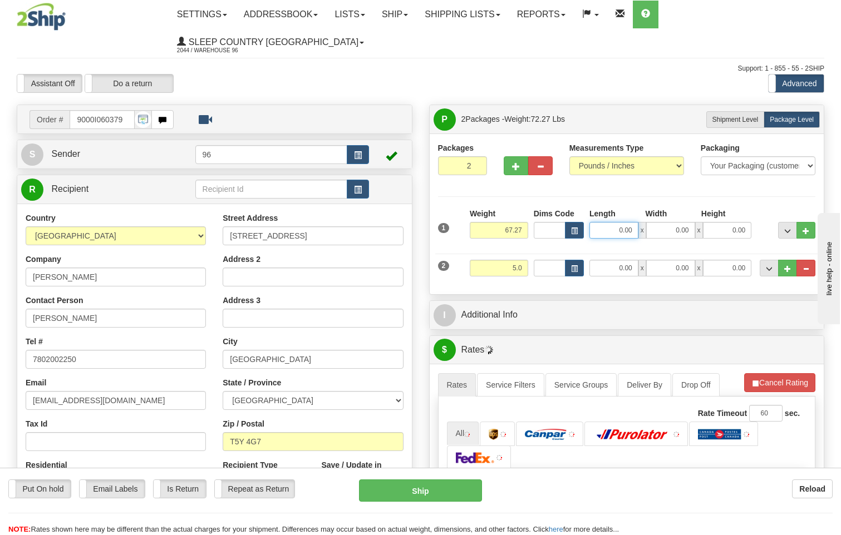
type input "5.00"
click at [628, 222] on input "0.00" at bounding box center [613, 230] width 49 height 17
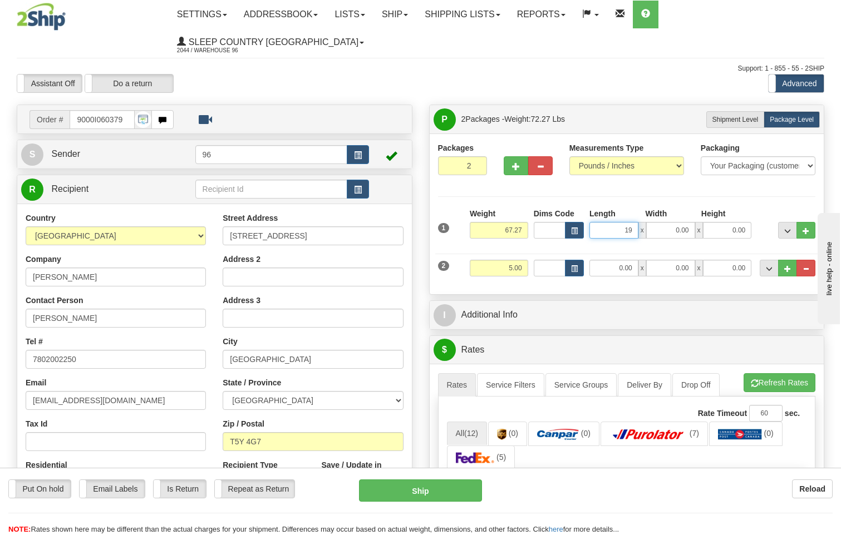
type input "19.00"
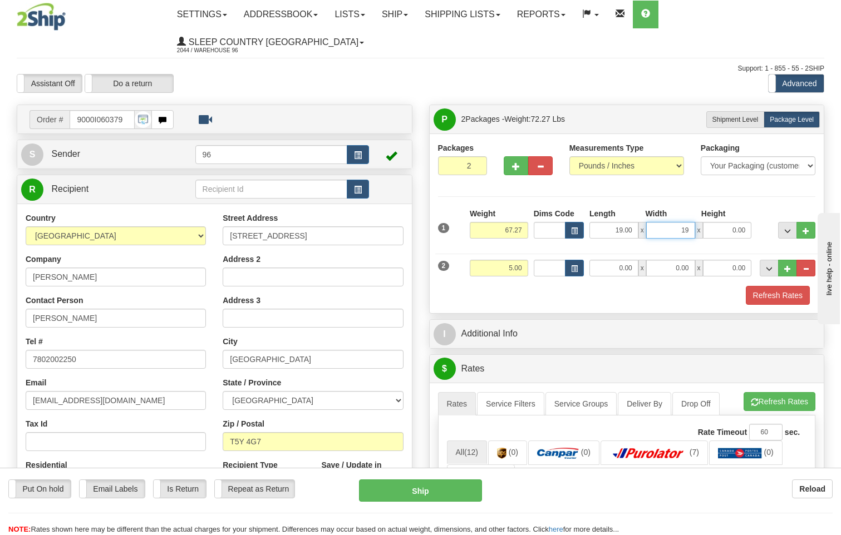
type input "19.00"
type input "42.00"
click at [625, 260] on input "0.00" at bounding box center [613, 268] width 49 height 17
type input "14.00"
type input "7.00"
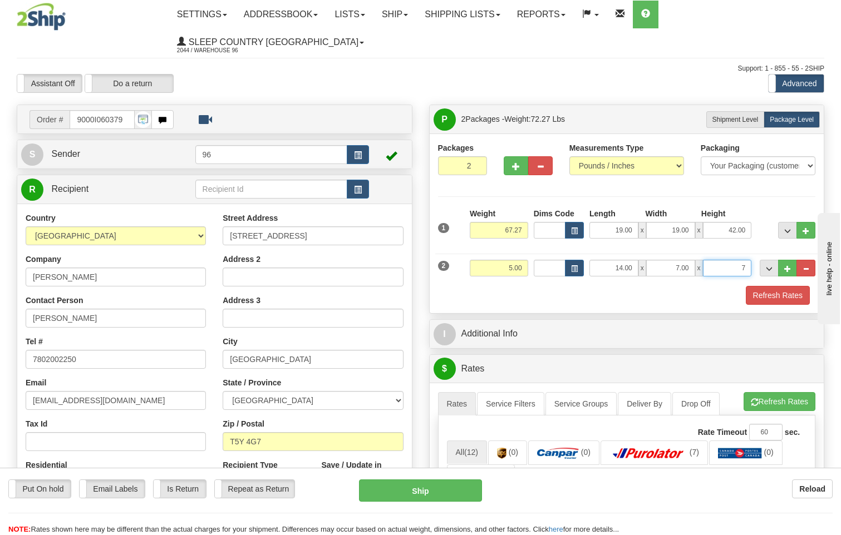
type input "7.00"
click at [789, 286] on button "Refresh Rates" at bounding box center [778, 295] width 64 height 19
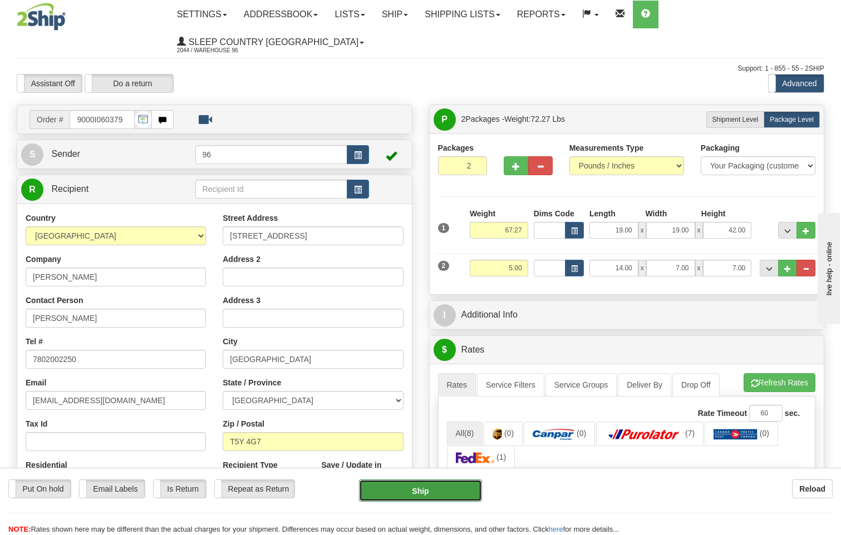
click at [435, 491] on button "Ship" at bounding box center [421, 491] width 124 height 22
type input "92"
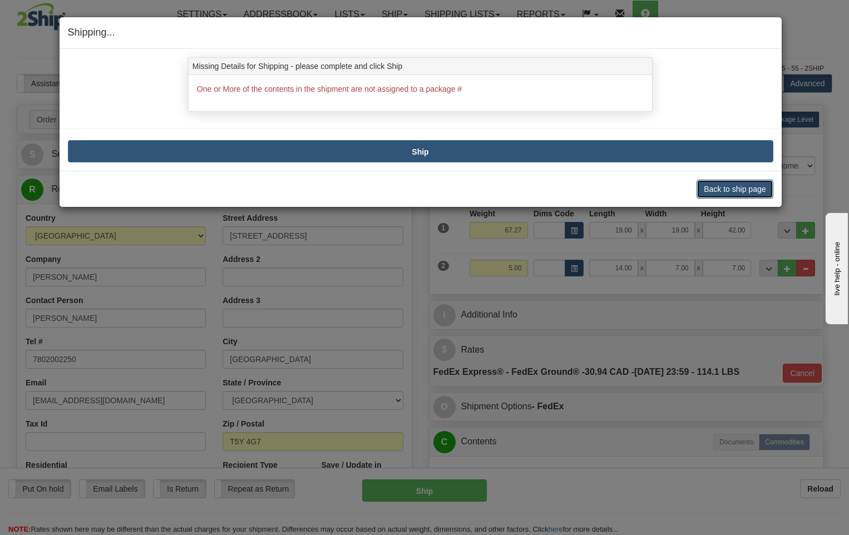
click at [725, 190] on button "Back to ship page" at bounding box center [735, 189] width 76 height 19
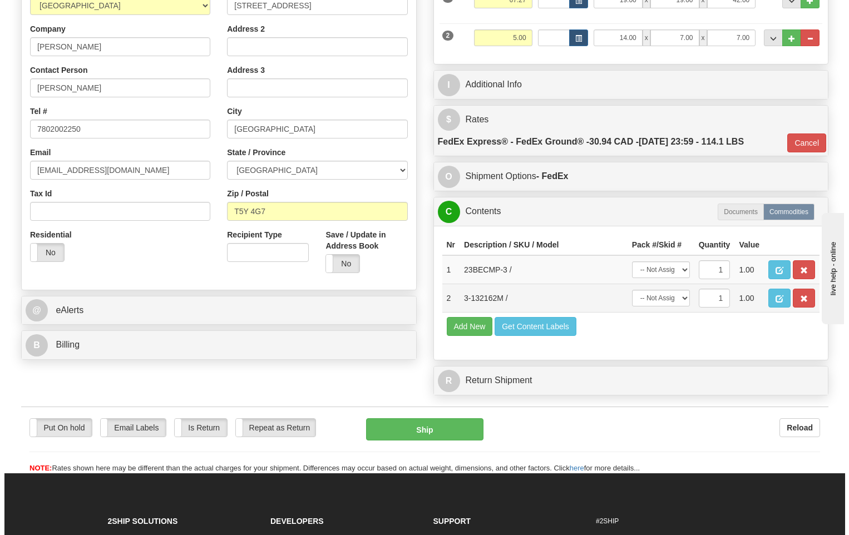
scroll to position [278, 0]
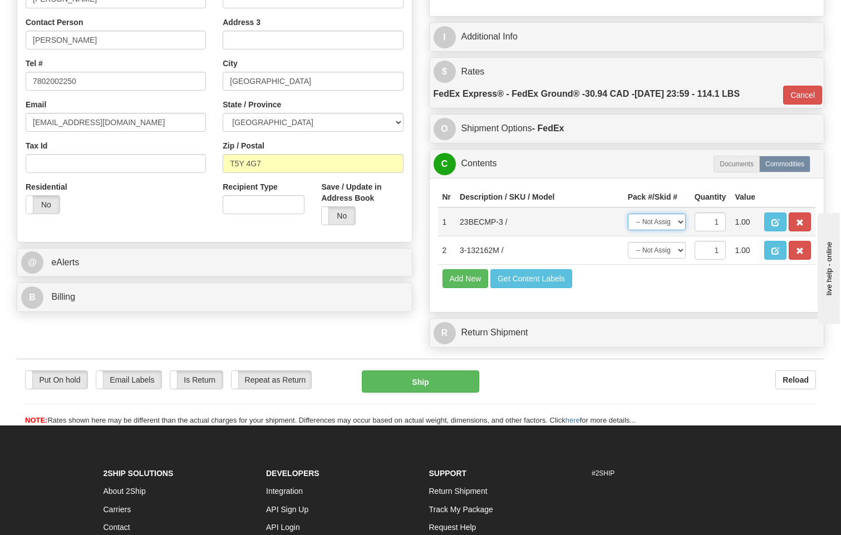
click at [671, 214] on select "-- Not Assigned -- Package 1 Package 2" at bounding box center [657, 222] width 58 height 17
select select "1"
click at [628, 214] on select "-- Not Assigned -- Package 1 Package 2" at bounding box center [657, 222] width 58 height 17
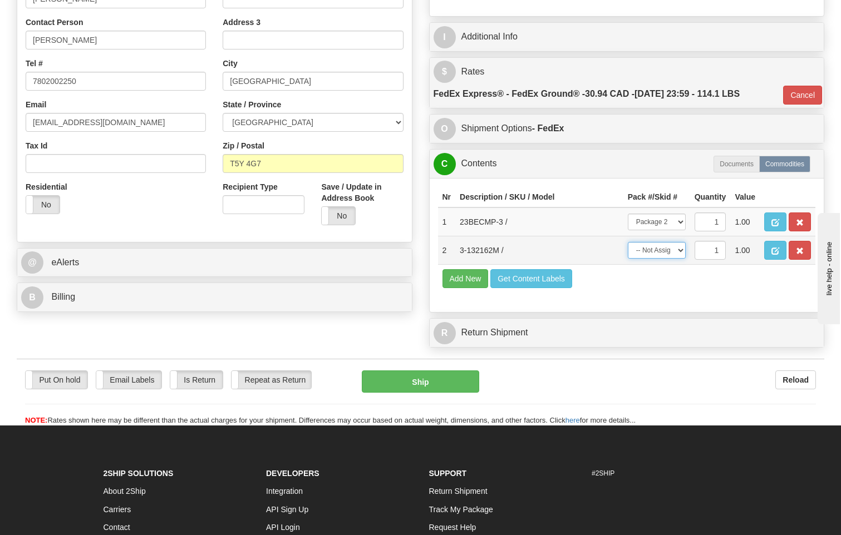
click at [663, 242] on select "-- Not Assigned -- Package 1 Package 2" at bounding box center [657, 250] width 58 height 17
select select "0"
click at [628, 242] on select "-- Not Assigned -- Package 1 Package 2" at bounding box center [657, 250] width 58 height 17
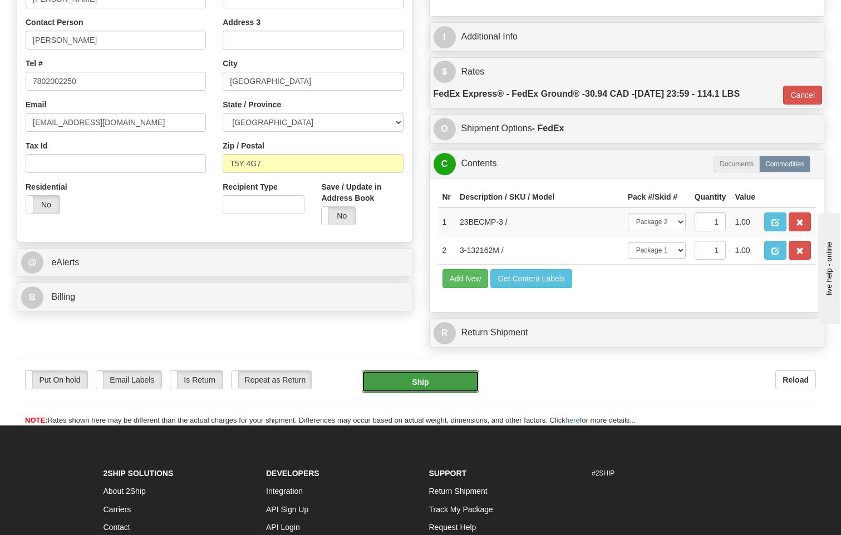
click at [422, 371] on button "Ship" at bounding box center [421, 382] width 118 height 22
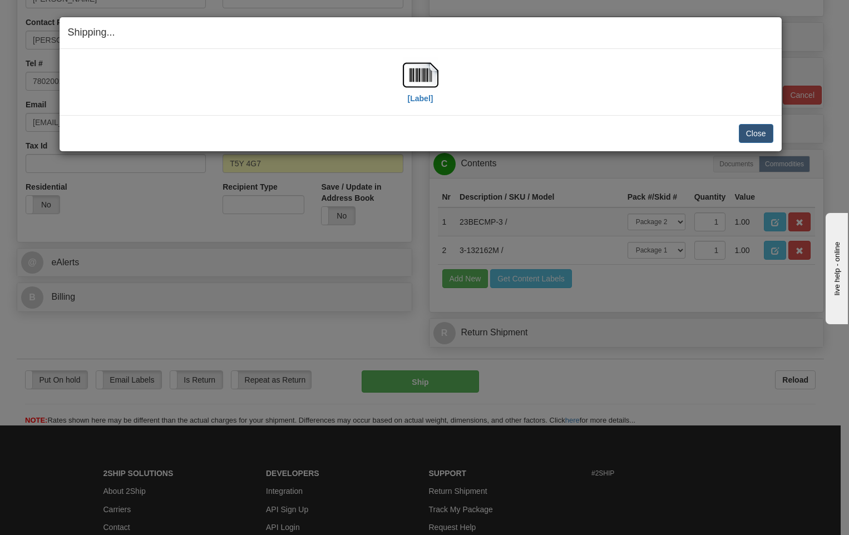
click at [401, 72] on div "[Label]" at bounding box center [421, 82] width 706 height 50
click at [417, 75] on img at bounding box center [421, 75] width 36 height 36
click at [428, 80] on img at bounding box center [421, 75] width 36 height 36
click at [763, 136] on button "Close" at bounding box center [756, 133] width 35 height 19
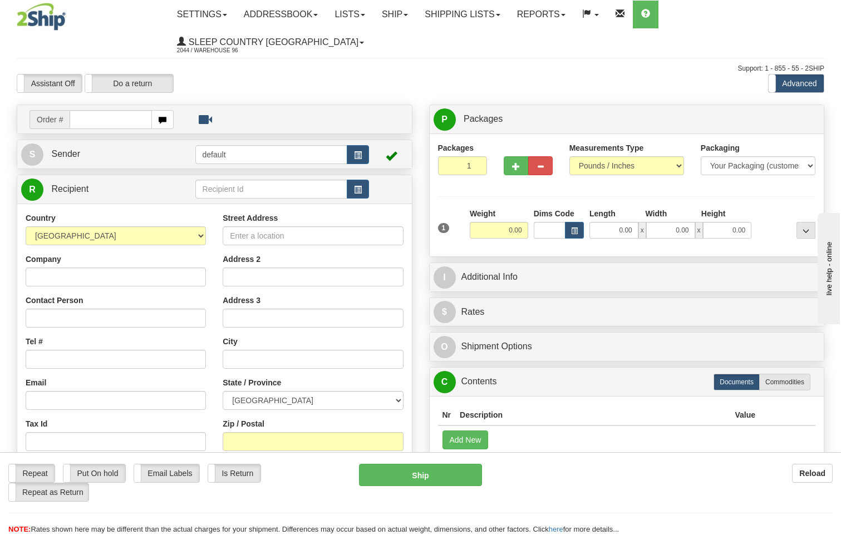
click at [585, 480] on div "Reload" at bounding box center [666, 473] width 334 height 19
click at [98, 110] on input "text" at bounding box center [111, 119] width 82 height 19
type input "9000I049688"
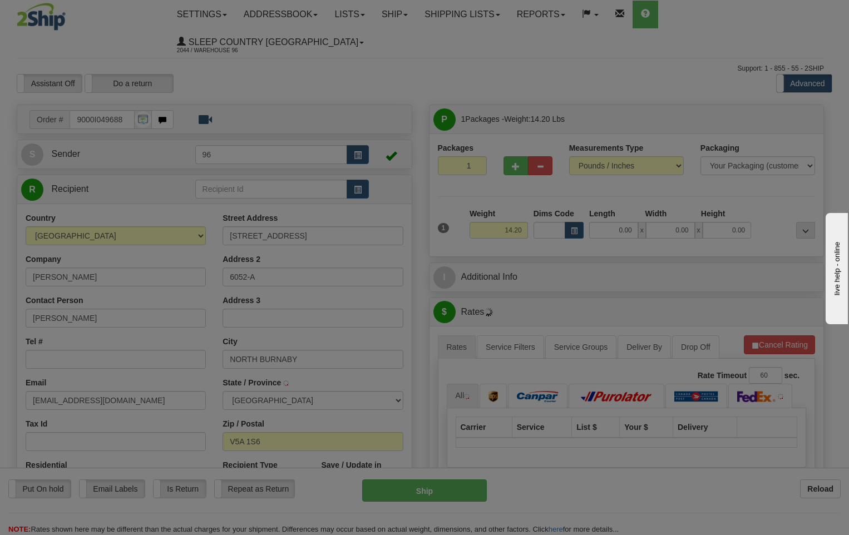
type input "BURNABY"
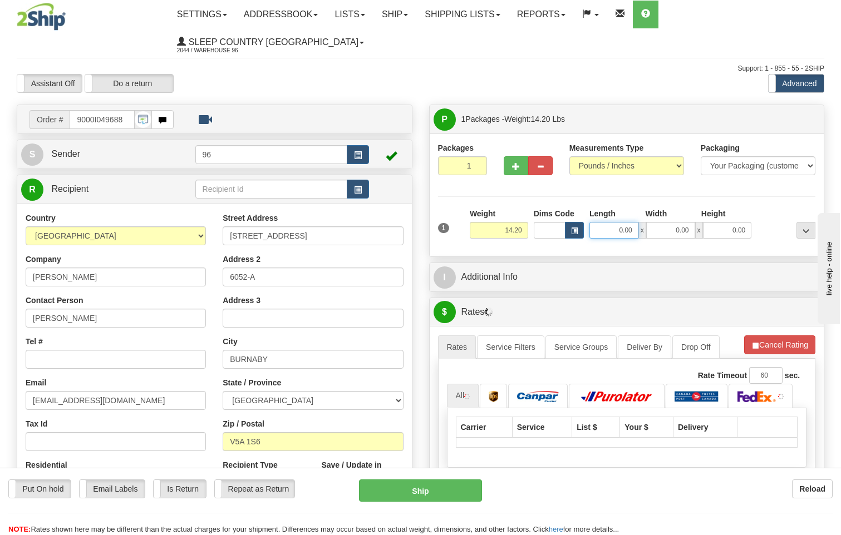
click at [632, 222] on input "0.00" at bounding box center [613, 230] width 49 height 17
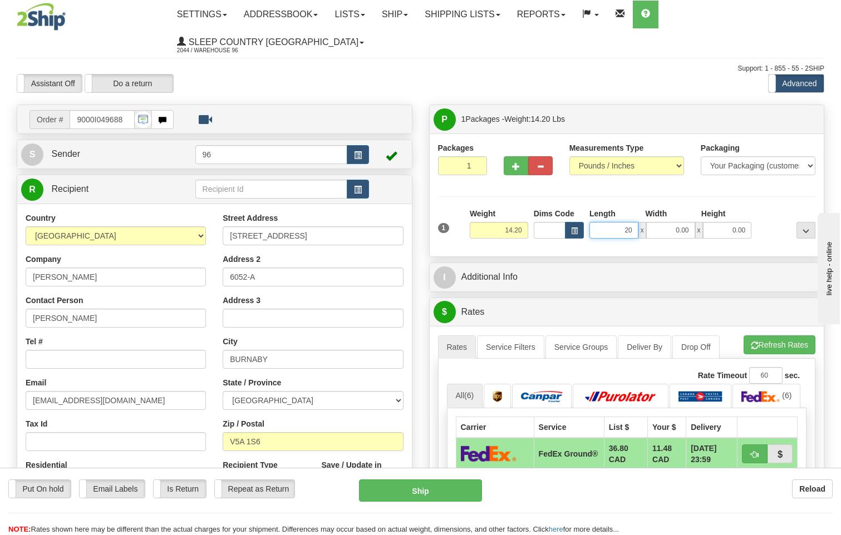
type input "20.00"
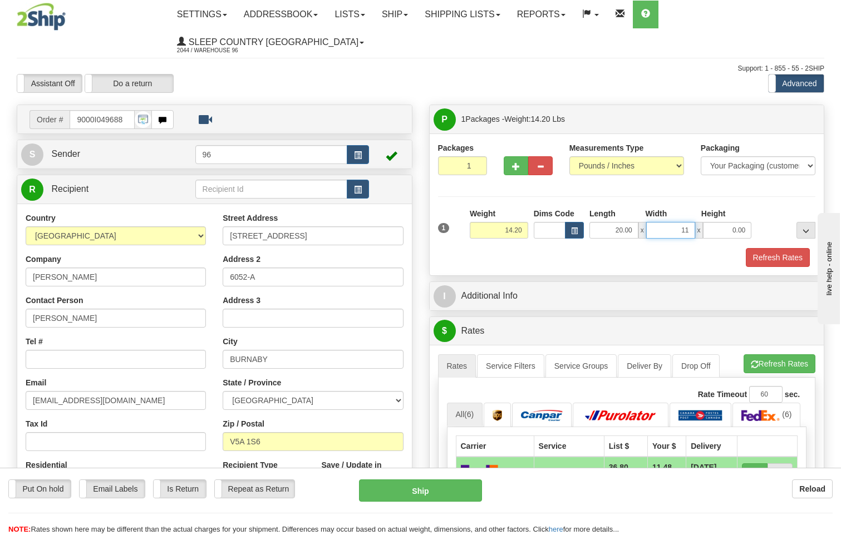
type input "11.00"
click at [785, 248] on button "Refresh Rates" at bounding box center [778, 257] width 64 height 19
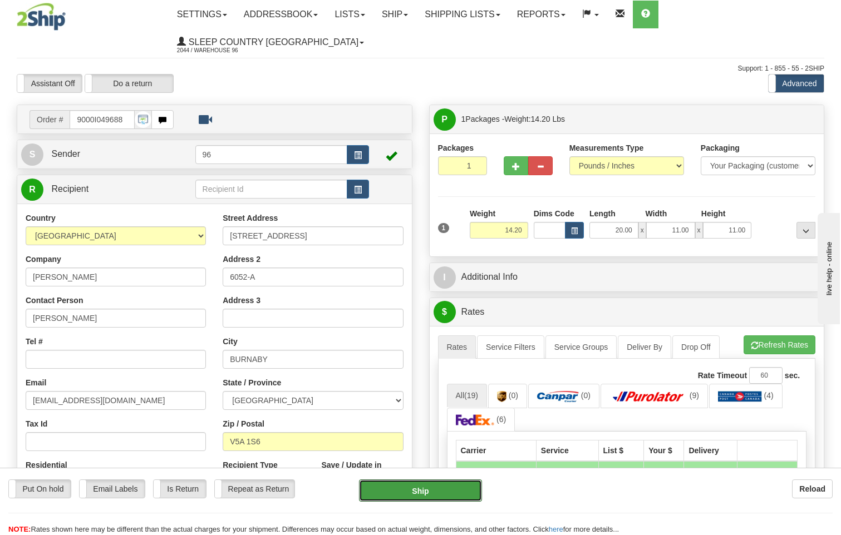
click at [424, 492] on button "Ship" at bounding box center [421, 491] width 124 height 22
type input "92"
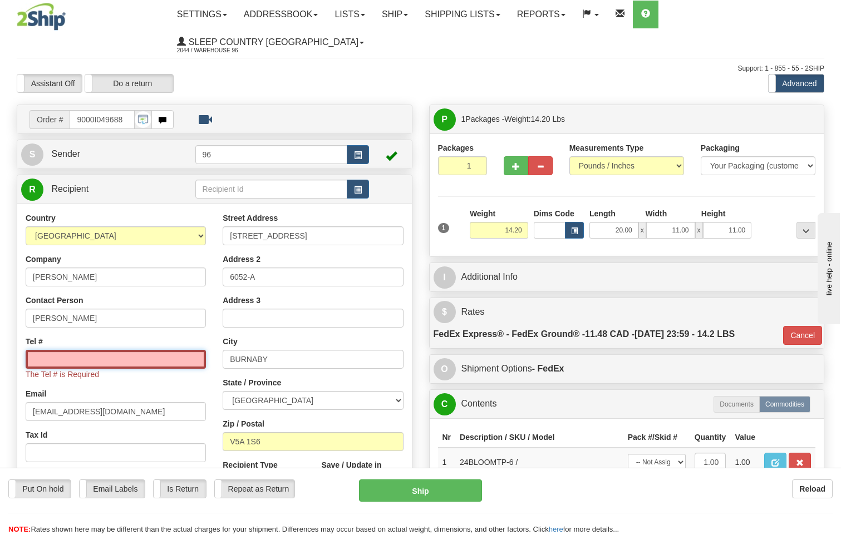
click at [55, 350] on input "Tel #" at bounding box center [116, 359] width 180 height 19
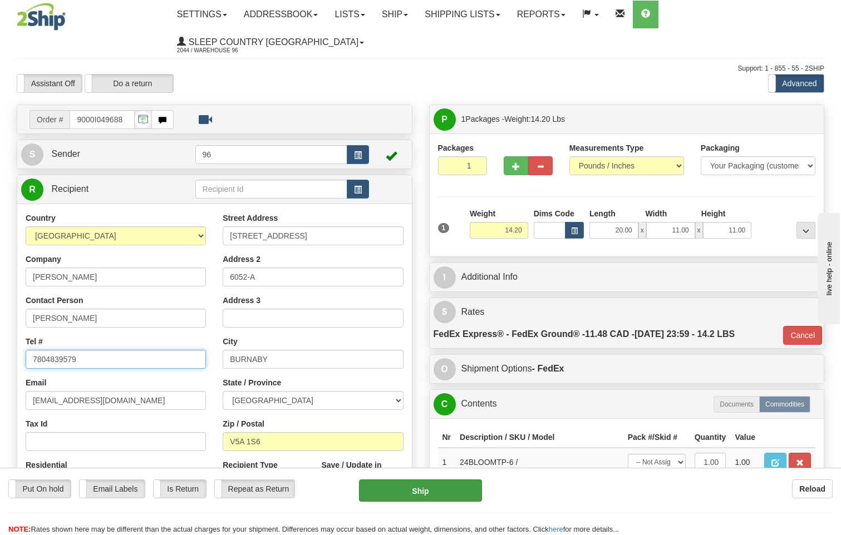
type input "7804839579"
click at [427, 496] on button "Ship" at bounding box center [421, 491] width 124 height 22
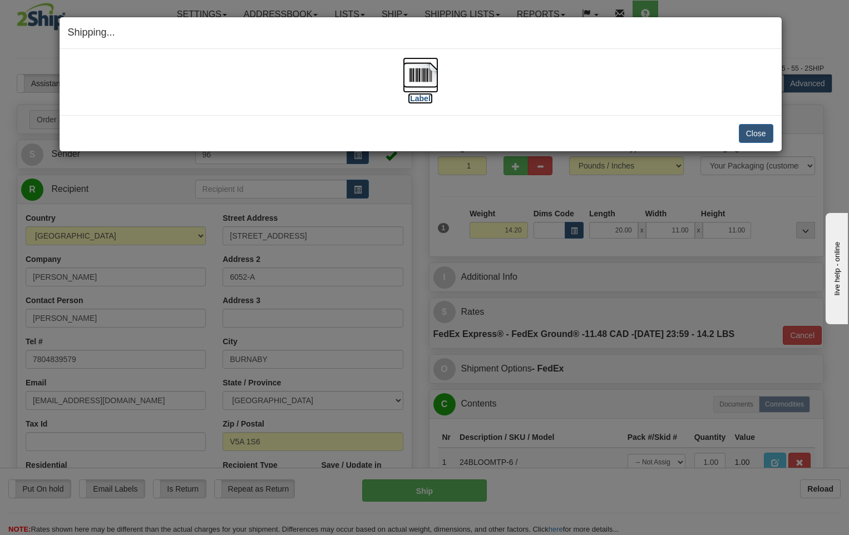
click at [425, 80] on img at bounding box center [421, 75] width 36 height 36
click at [755, 138] on button "Close" at bounding box center [756, 133] width 35 height 19
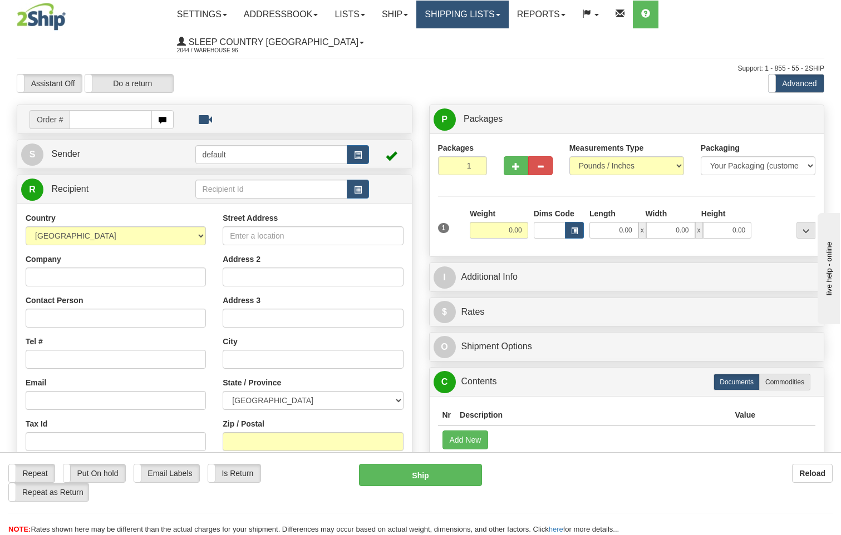
click at [493, 11] on link "Shipping lists" at bounding box center [462, 15] width 92 height 28
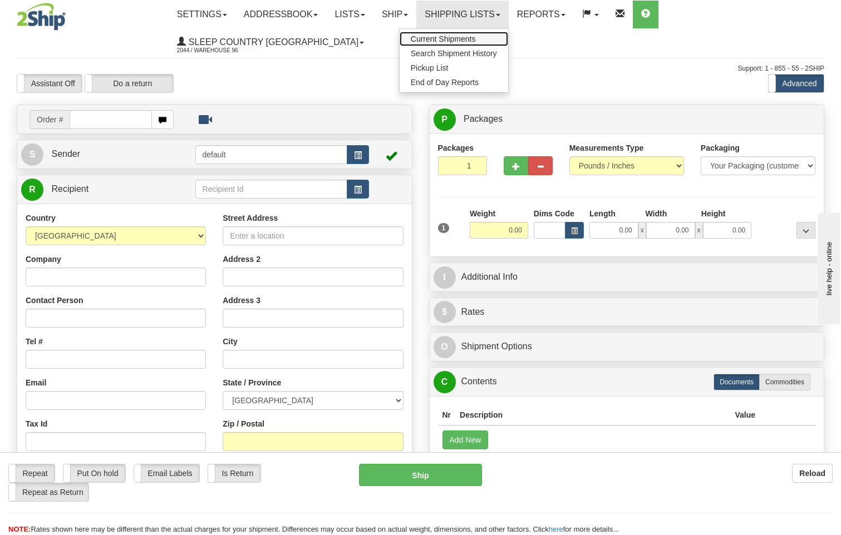
click at [472, 37] on span "Current Shipments" at bounding box center [443, 39] width 65 height 9
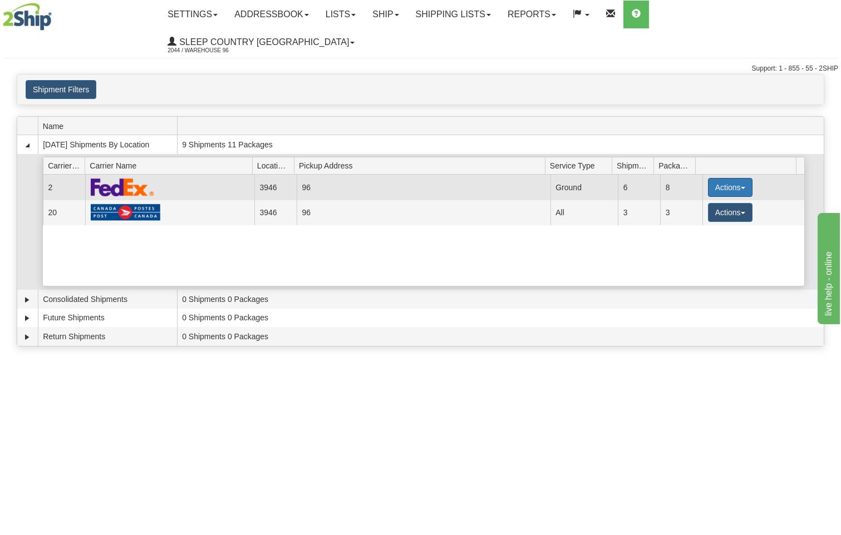
click at [724, 178] on button "Actions" at bounding box center [730, 187] width 45 height 19
click at [694, 219] on span "Close" at bounding box center [687, 223] width 26 height 8
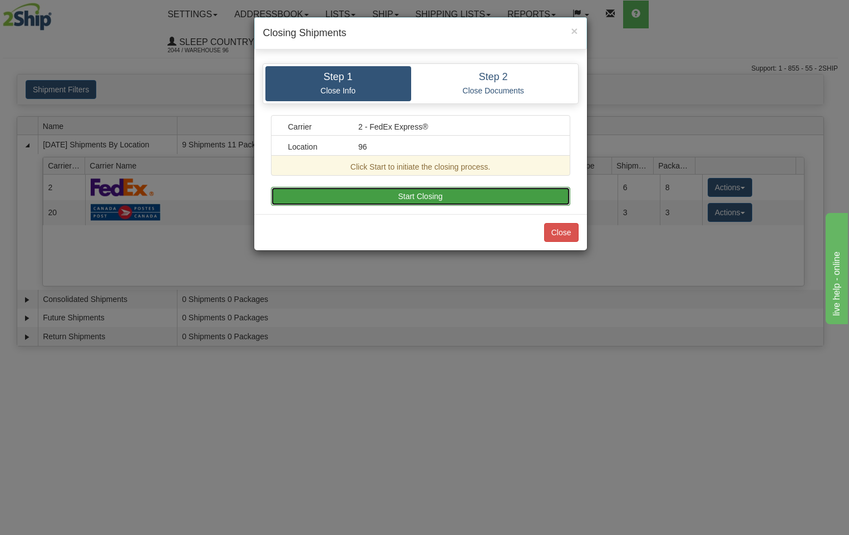
click at [479, 198] on button "Start Closing" at bounding box center [420, 196] width 299 height 19
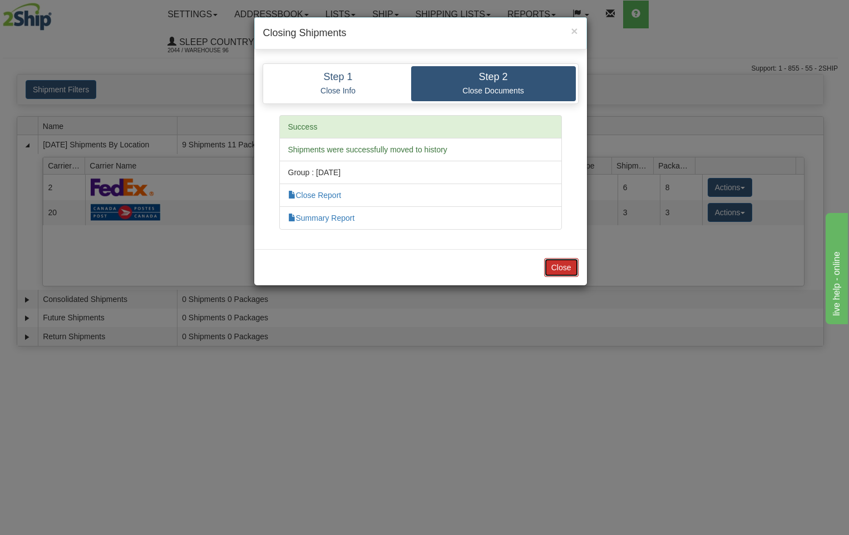
click at [560, 265] on button "Close" at bounding box center [561, 267] width 35 height 19
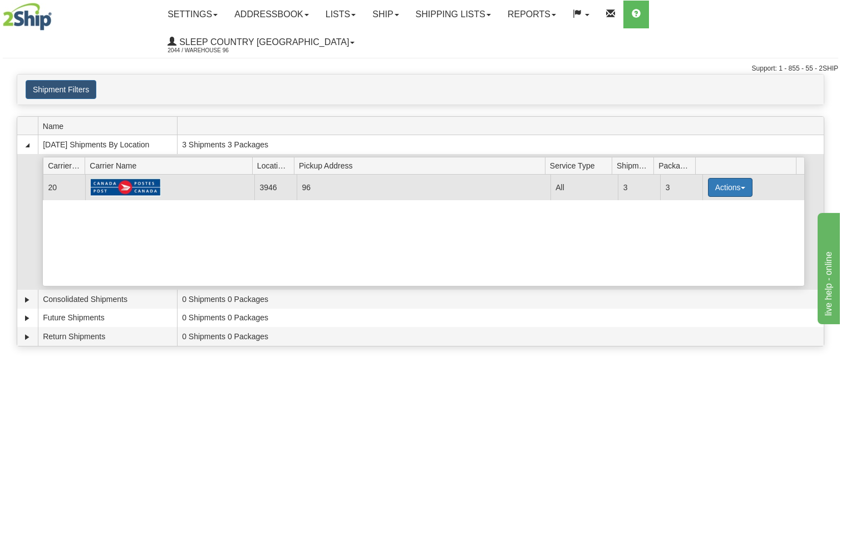
click at [733, 178] on button "Actions" at bounding box center [730, 187] width 45 height 19
click at [690, 219] on span "Close" at bounding box center [687, 223] width 26 height 8
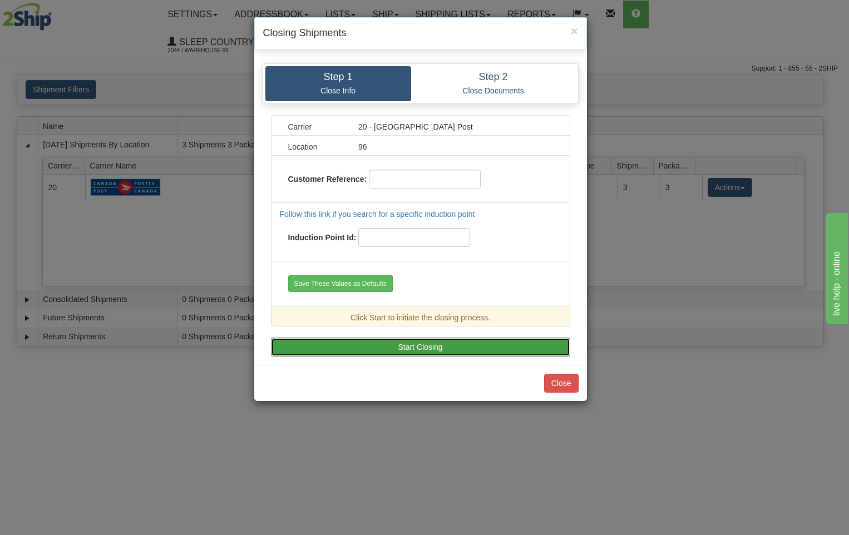
click at [441, 344] on button "Start Closing" at bounding box center [420, 347] width 299 height 19
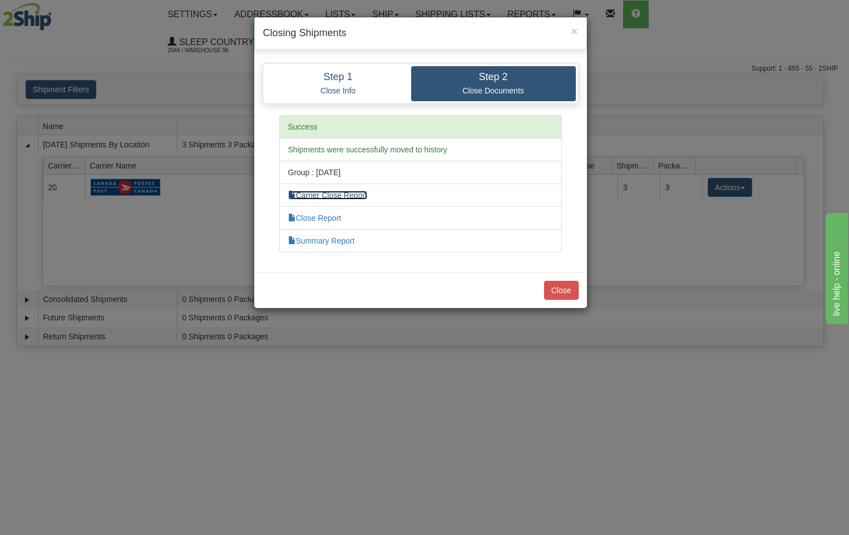
click at [349, 195] on link "Carrier Close Report" at bounding box center [327, 195] width 79 height 9
click at [321, 218] on link "Close Report" at bounding box center [314, 218] width 53 height 9
click at [323, 239] on link "Summary Report" at bounding box center [321, 241] width 67 height 9
click at [562, 291] on button "Close" at bounding box center [561, 290] width 35 height 19
